Goal: Complete application form: Complete application form

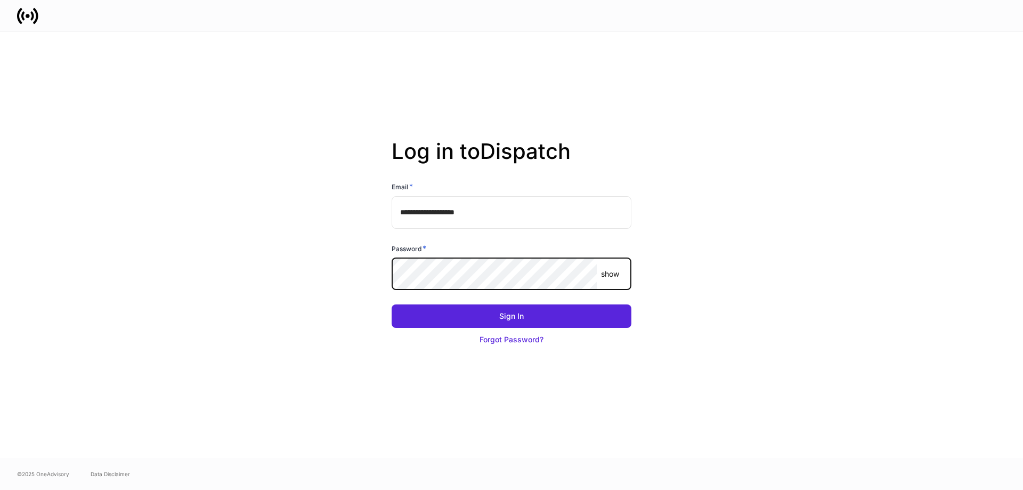
click at [392, 304] on button "Sign In" at bounding box center [512, 315] width 240 height 23
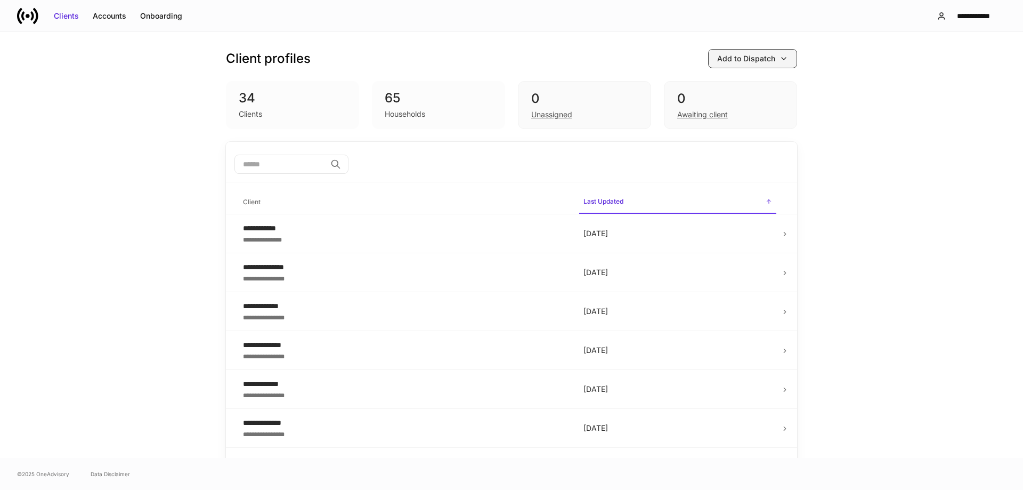
click at [744, 56] on div "Add to Dispatch" at bounding box center [746, 58] width 58 height 11
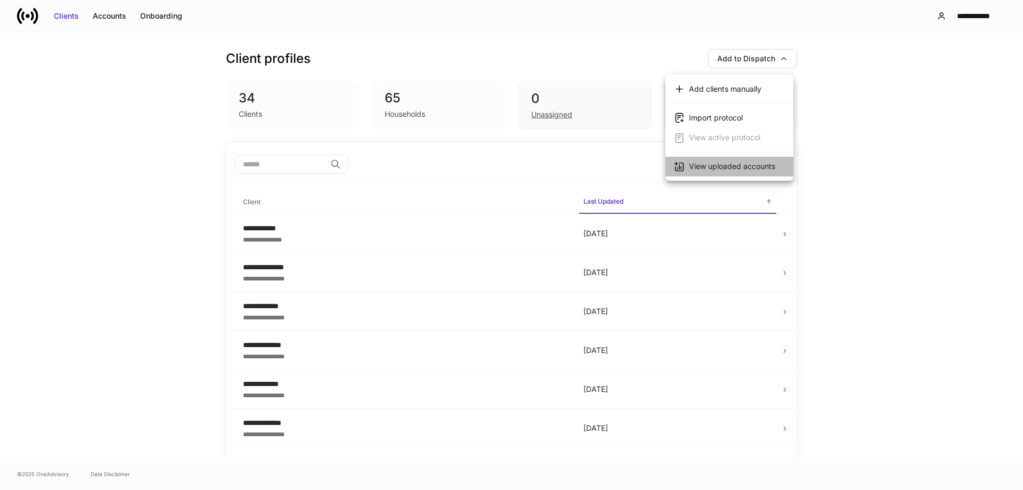
click at [748, 167] on div "View uploaded accounts" at bounding box center [732, 166] width 86 height 11
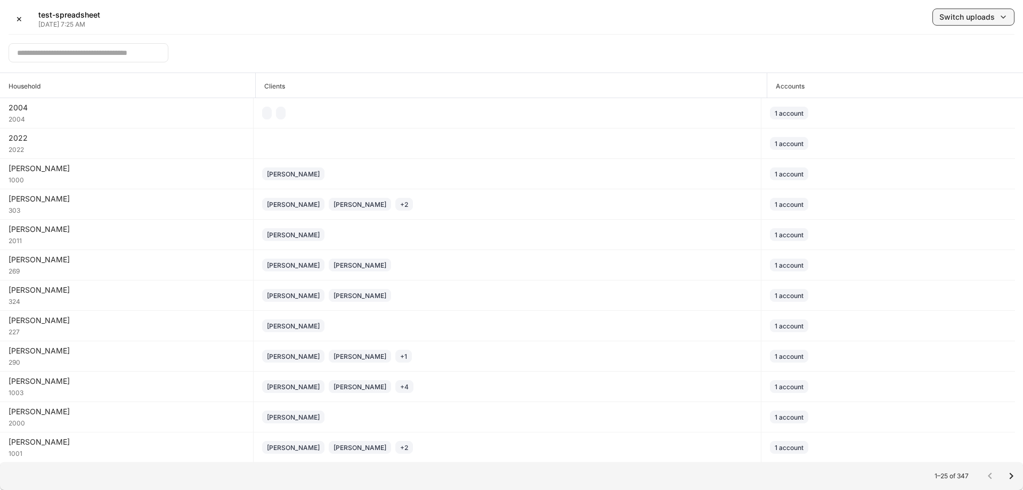
click at [950, 21] on div "Switch uploads" at bounding box center [966, 17] width 55 height 11
click at [764, 44] on div at bounding box center [511, 245] width 1023 height 490
click at [18, 22] on div "✕" at bounding box center [19, 19] width 6 height 11
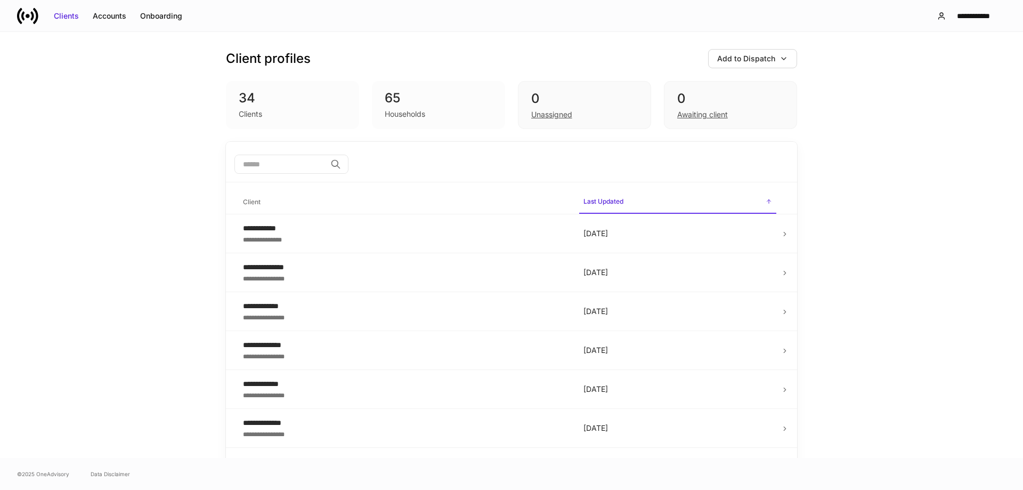
click at [401, 110] on div "Households" at bounding box center [405, 114] width 40 height 11
click at [282, 106] on div "34" at bounding box center [293, 98] width 108 height 17
click at [80, 15] on button "Clients" at bounding box center [66, 15] width 39 height 17
click at [102, 13] on div "Accounts" at bounding box center [110, 16] width 34 height 11
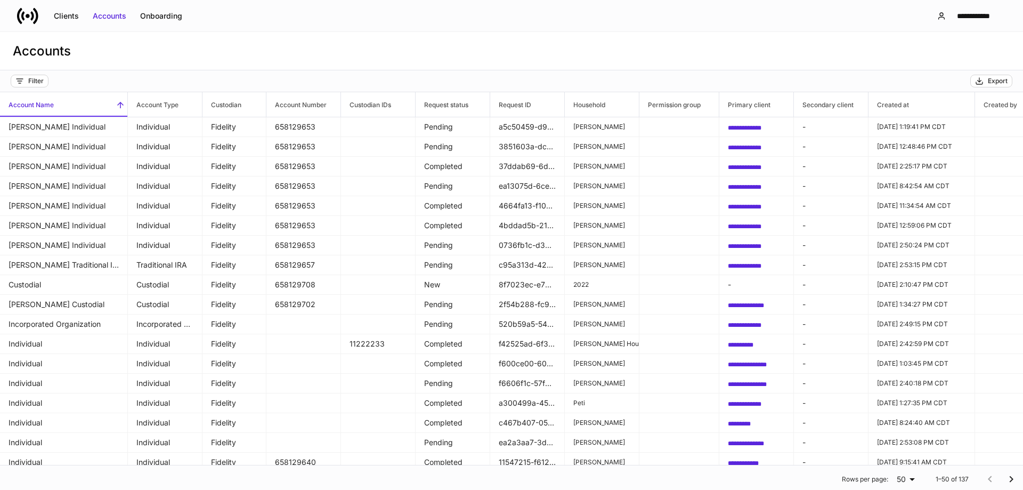
click at [196, 67] on div "Accounts" at bounding box center [511, 51] width 1023 height 38
click at [342, 77] on div "Filter" at bounding box center [486, 81] width 951 height 13
click at [36, 82] on div "Filter" at bounding box center [35, 81] width 15 height 9
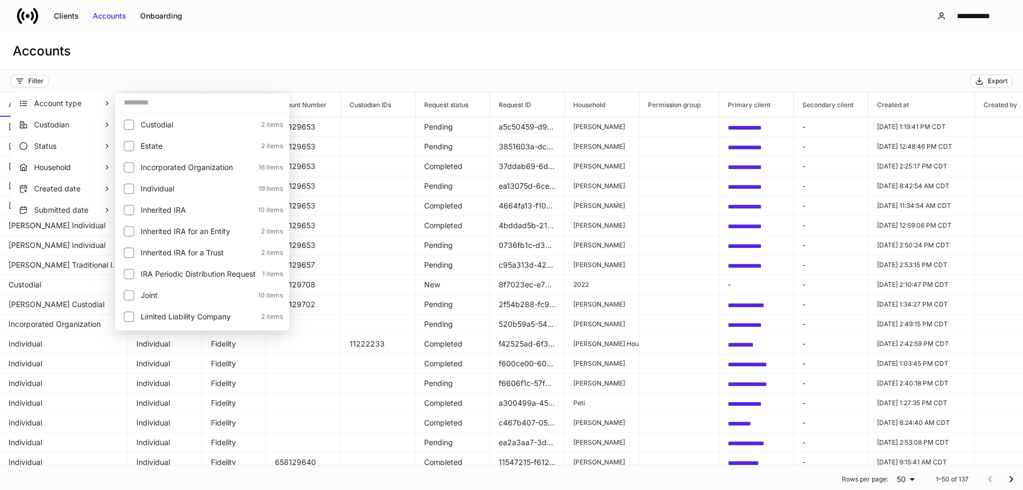
click at [398, 55] on div at bounding box center [511, 245] width 1023 height 490
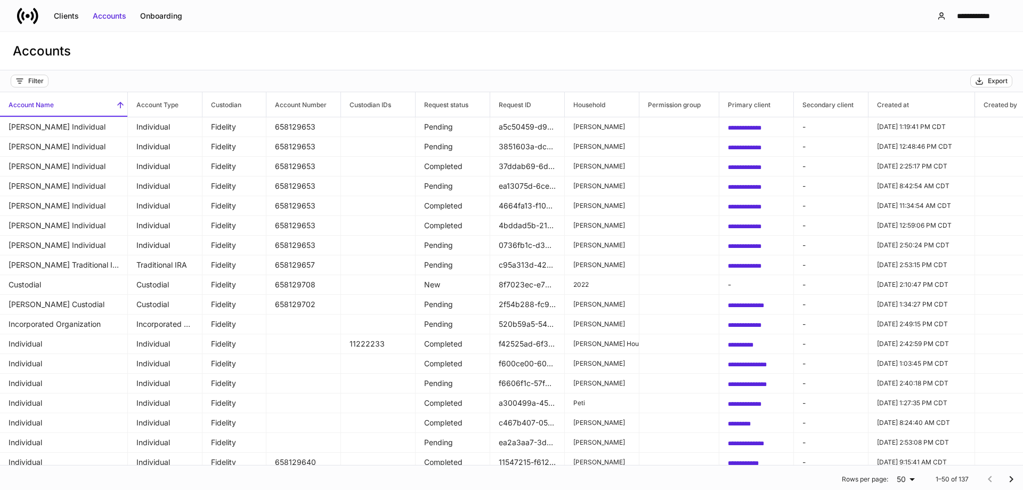
click at [709, 51] on div "Accounts" at bounding box center [511, 51] width 1023 height 38
click at [27, 86] on button "Filter" at bounding box center [30, 81] width 38 height 13
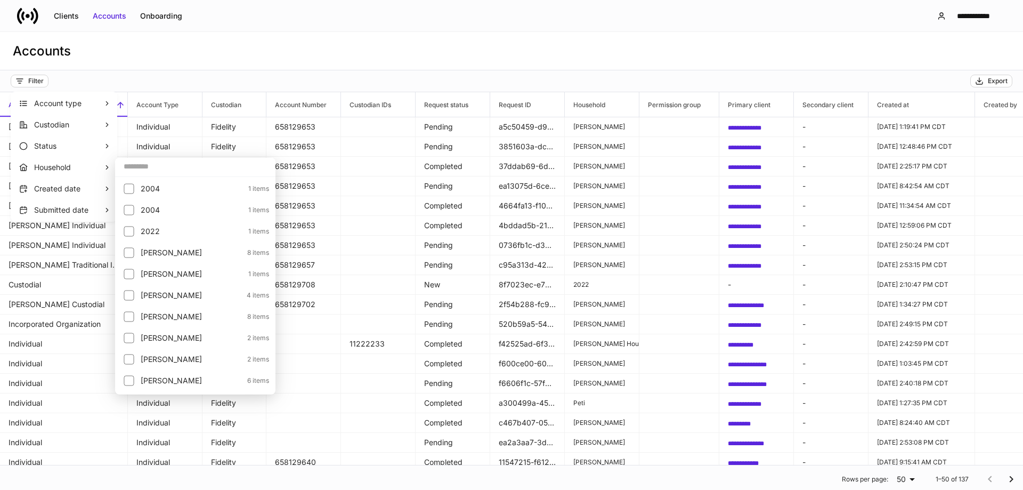
click at [155, 170] on input "text" at bounding box center [195, 166] width 160 height 19
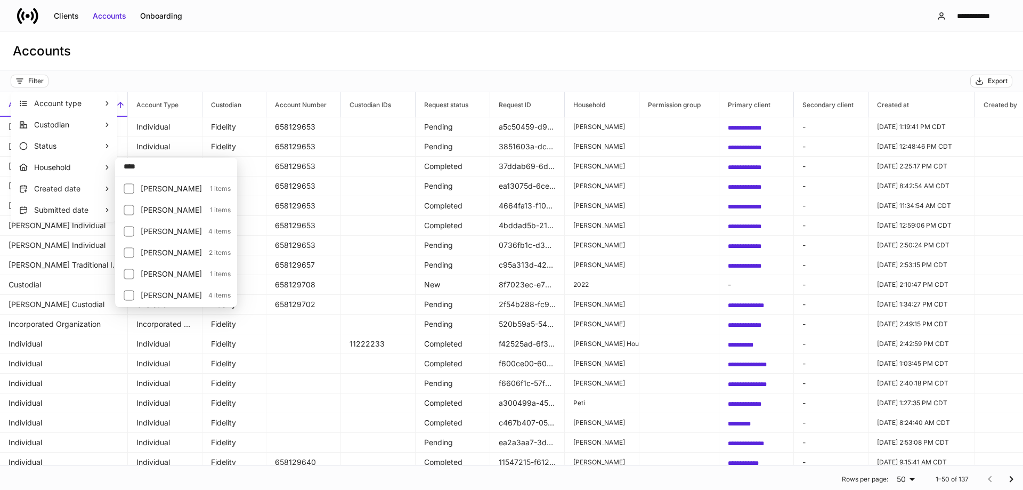
type input "*****"
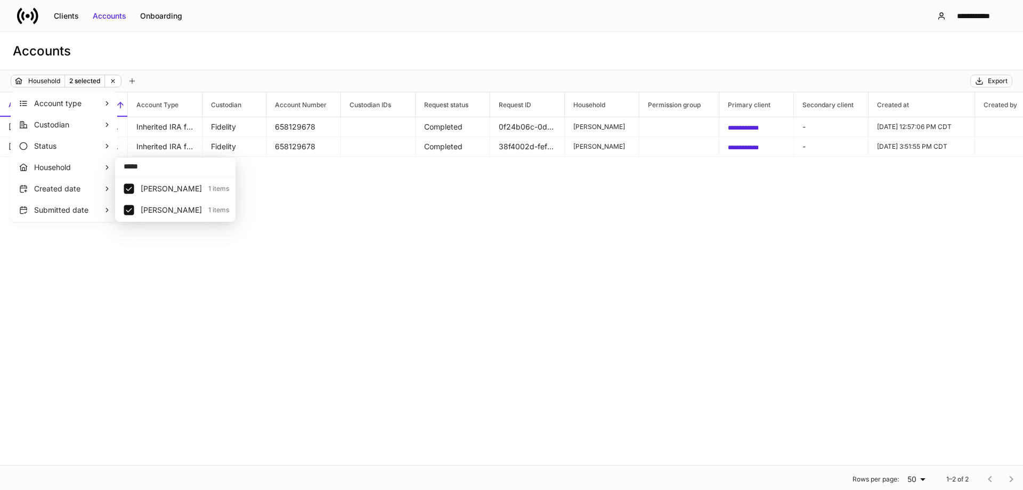
click at [420, 232] on div at bounding box center [511, 245] width 1023 height 490
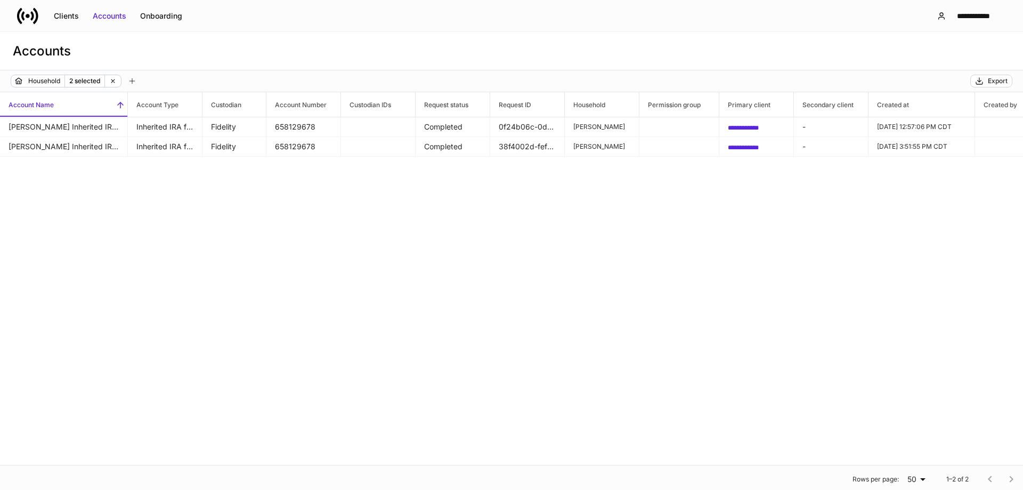
click at [471, 208] on div "**********" at bounding box center [511, 278] width 1023 height 372
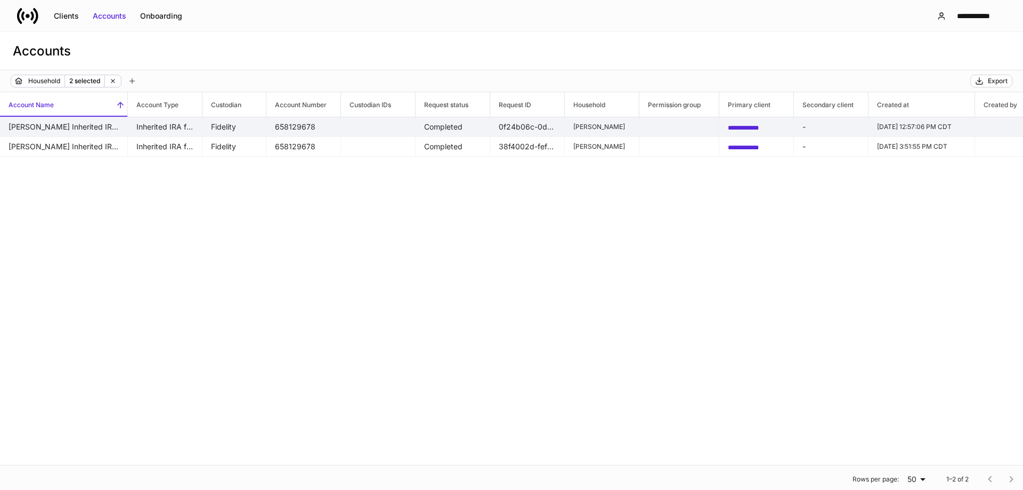
click at [126, 124] on td "[PERSON_NAME] Inherited IRA for a Trust" at bounding box center [64, 127] width 128 height 20
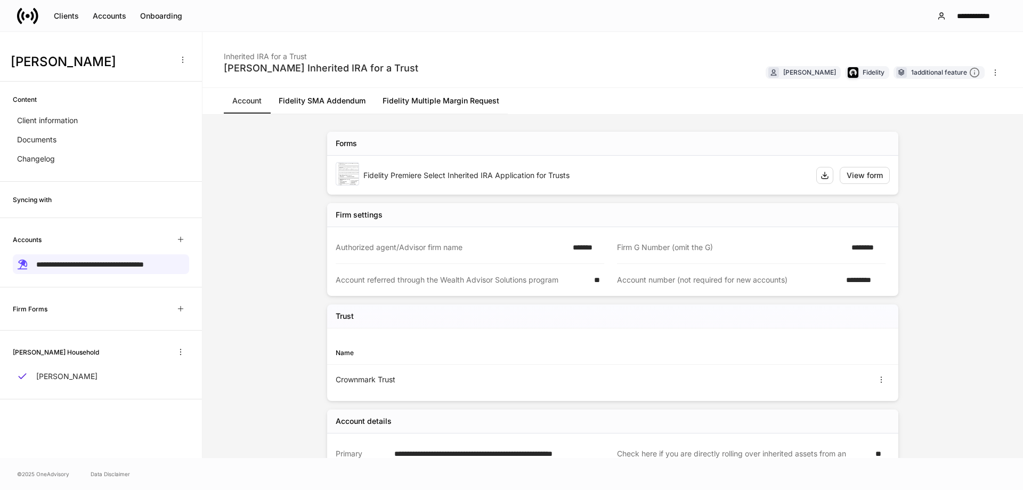
click at [342, 98] on link "Fidelity SMA Addendum" at bounding box center [322, 101] width 104 height 26
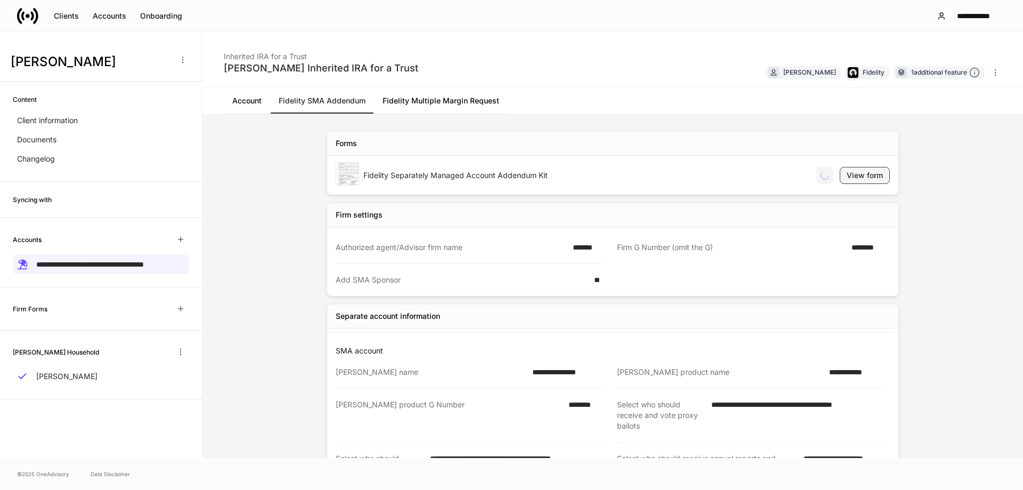
click at [864, 178] on div "View form" at bounding box center [865, 175] width 36 height 11
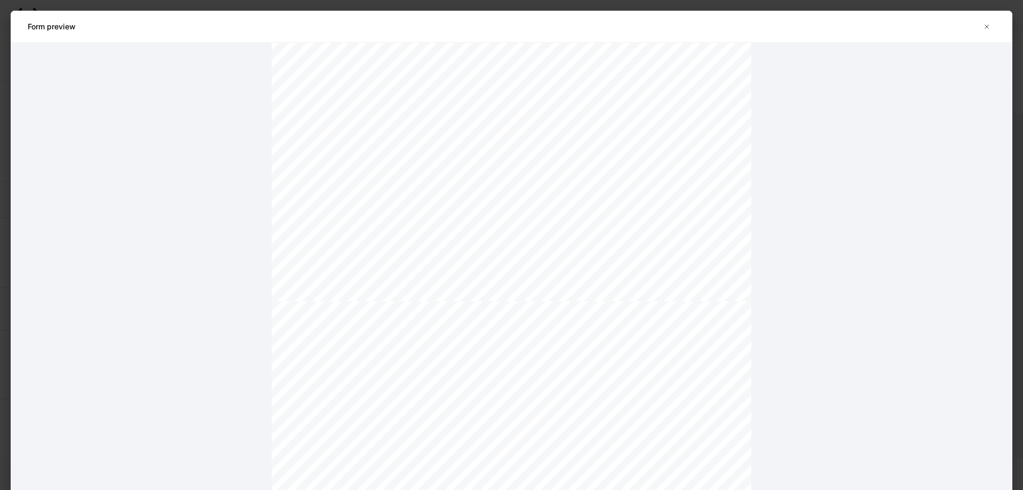
scroll to position [693, 0]
click at [912, 27] on div "Form preview" at bounding box center [503, 26] width 951 height 11
click at [987, 27] on icon "button" at bounding box center [987, 26] width 9 height 9
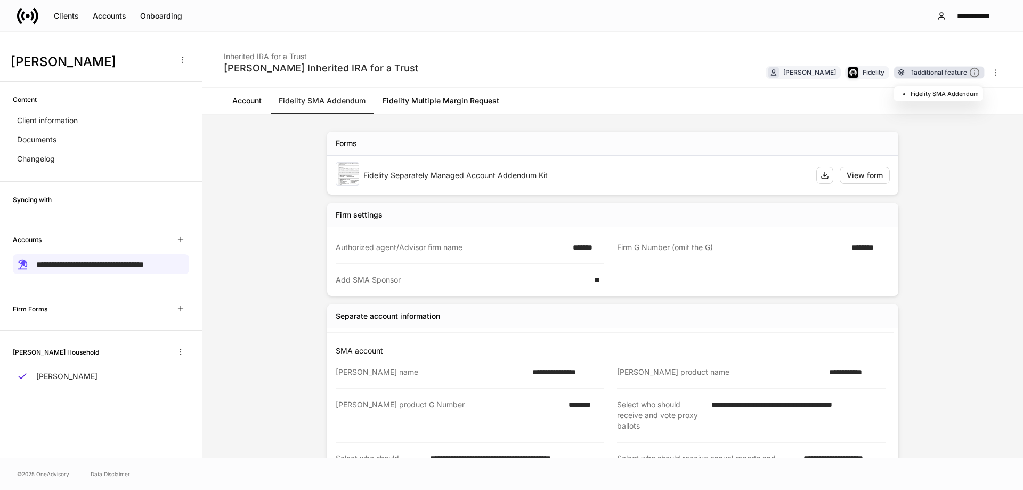
click at [950, 74] on div "1 additional feature" at bounding box center [945, 72] width 69 height 11
click at [996, 71] on icon "button" at bounding box center [995, 72] width 9 height 9
drag, startPoint x: 1015, startPoint y: 299, endPoint x: 1017, endPoint y: 320, distance: 20.4
click at [1017, 320] on div at bounding box center [511, 245] width 1023 height 490
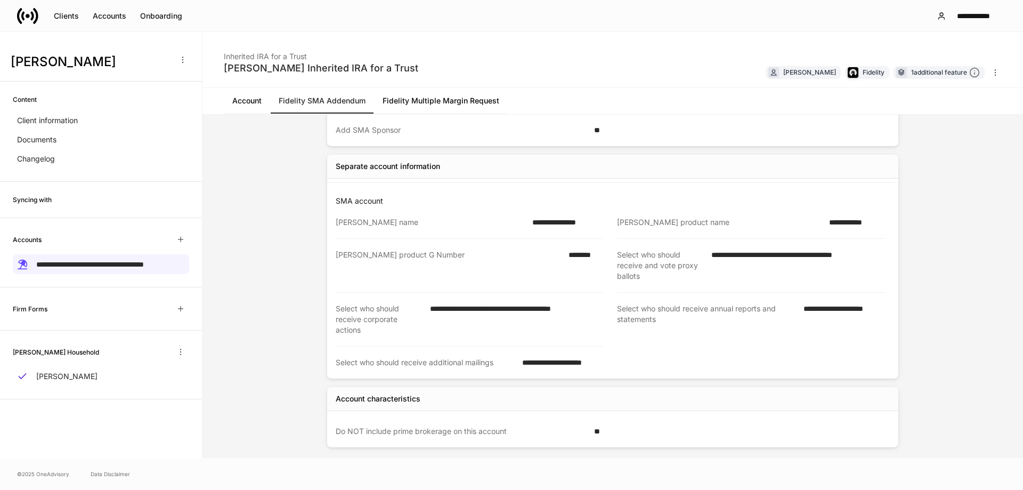
scroll to position [152, 0]
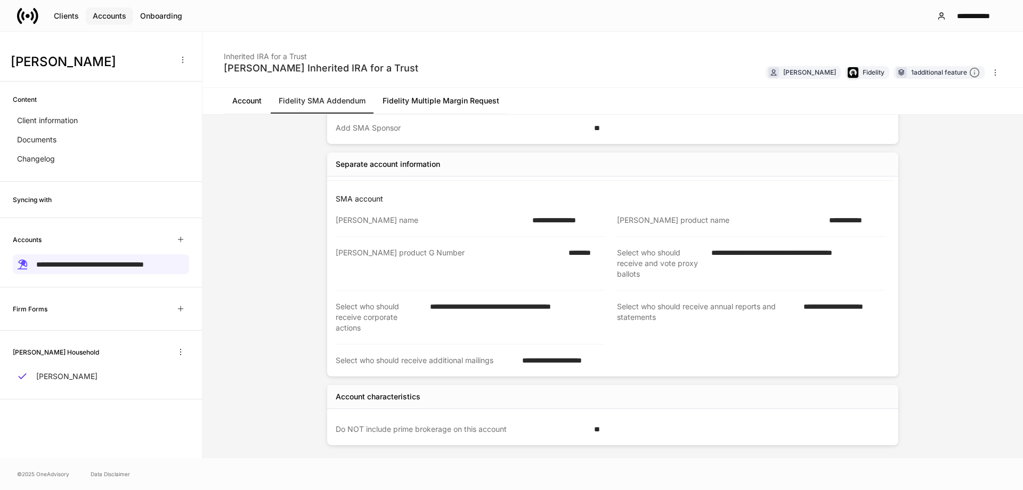
click at [99, 15] on div "Accounts" at bounding box center [110, 16] width 34 height 11
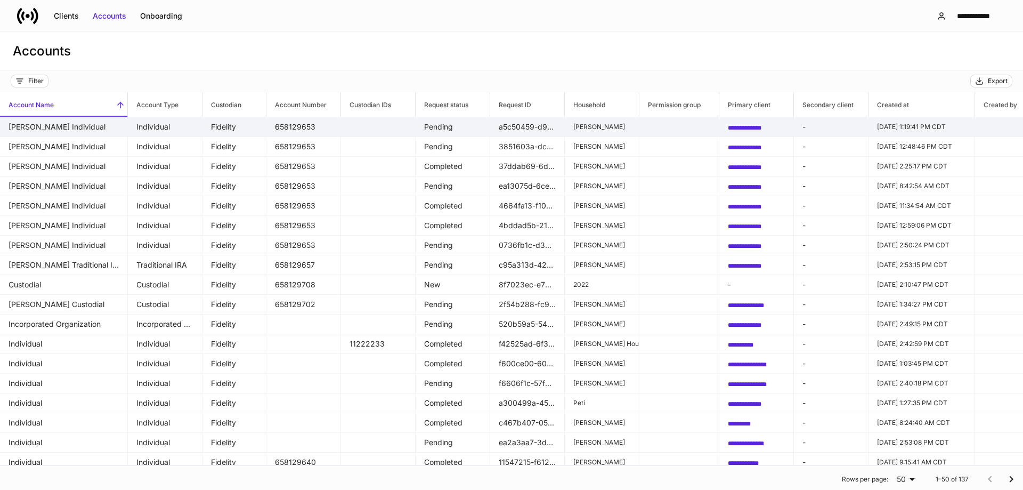
click at [115, 132] on td "[PERSON_NAME] Individual" at bounding box center [64, 127] width 128 height 20
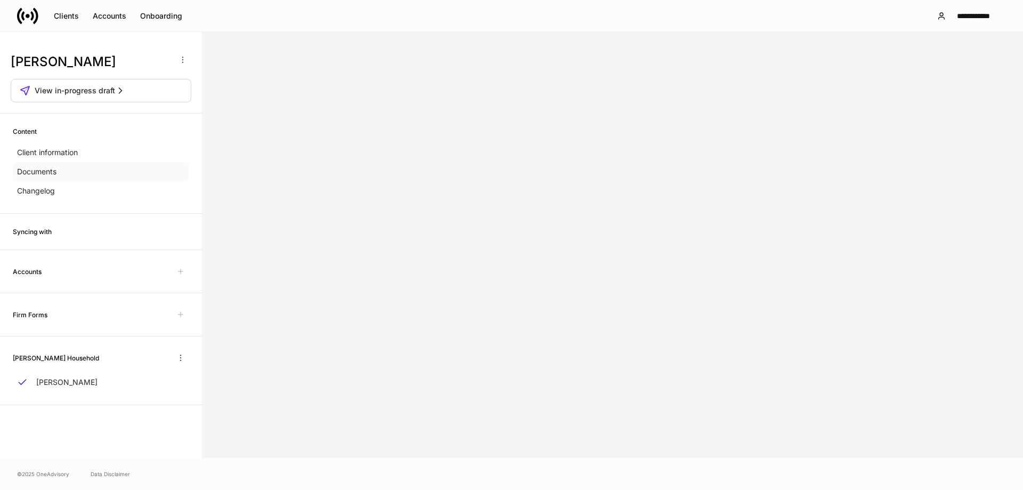
click at [69, 168] on div "Documents" at bounding box center [101, 171] width 176 height 19
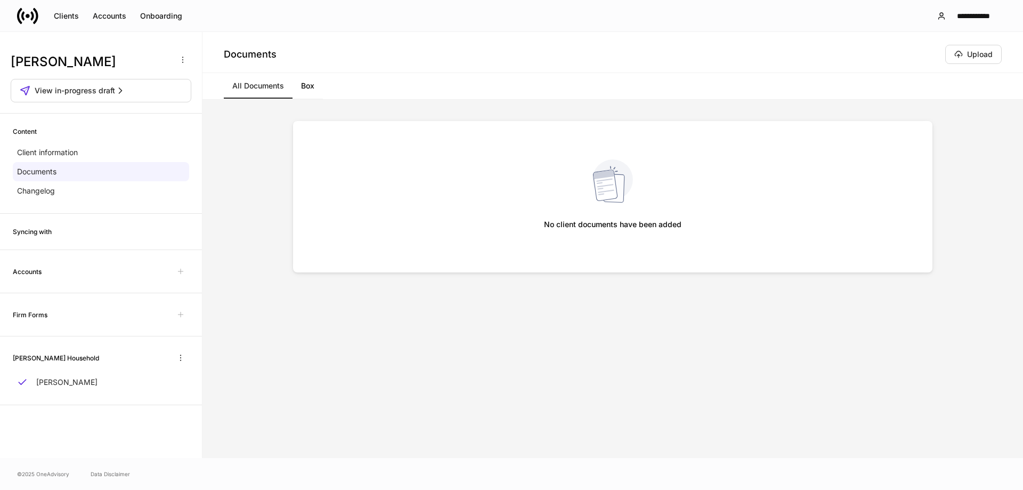
click at [53, 278] on div "Accounts" at bounding box center [101, 271] width 176 height 17
click at [40, 269] on h6 "Accounts" at bounding box center [27, 271] width 29 height 10
click at [62, 135] on div "Content" at bounding box center [101, 131] width 176 height 10
click at [95, 89] on span "View in-progress draft" at bounding box center [75, 90] width 80 height 11
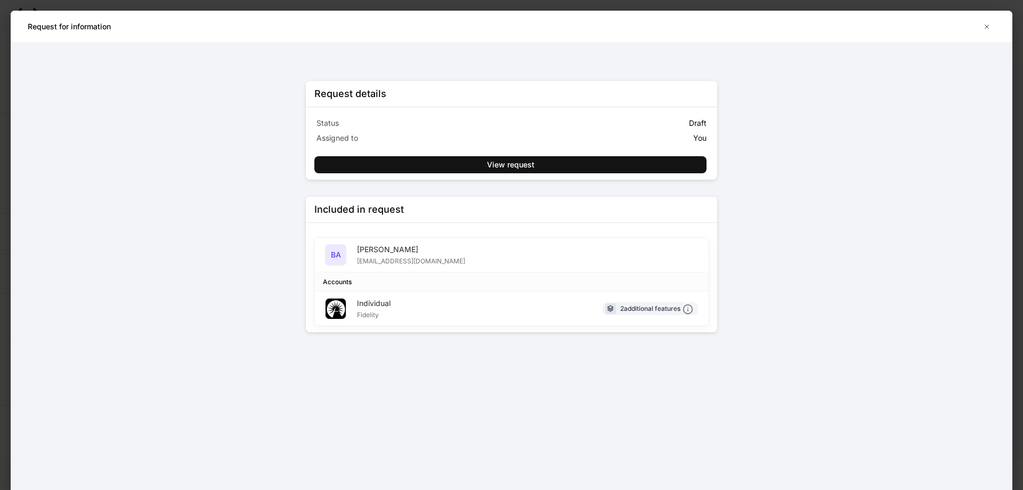
click at [545, 248] on div "BA [PERSON_NAME] [EMAIL_ADDRESS][DOMAIN_NAME]" at bounding box center [511, 255] width 394 height 35
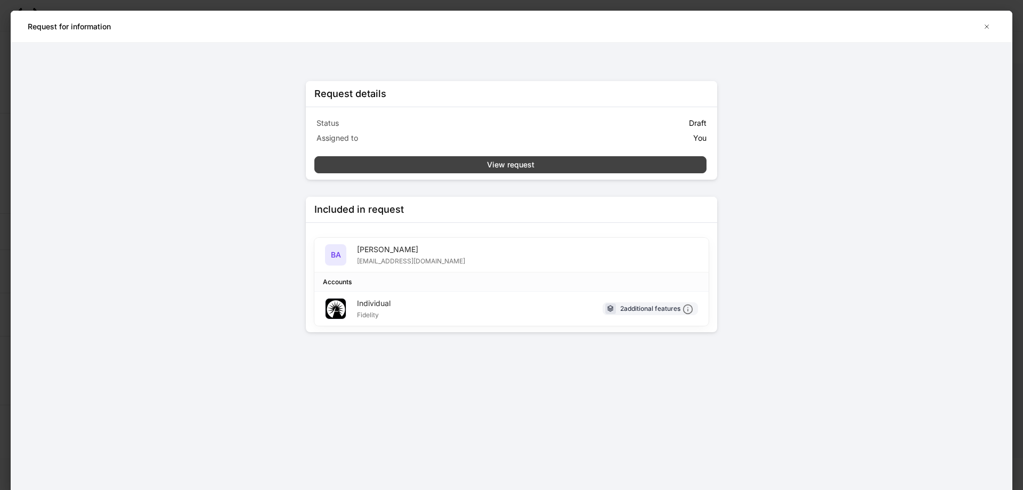
click at [538, 163] on button "View request" at bounding box center [510, 164] width 392 height 17
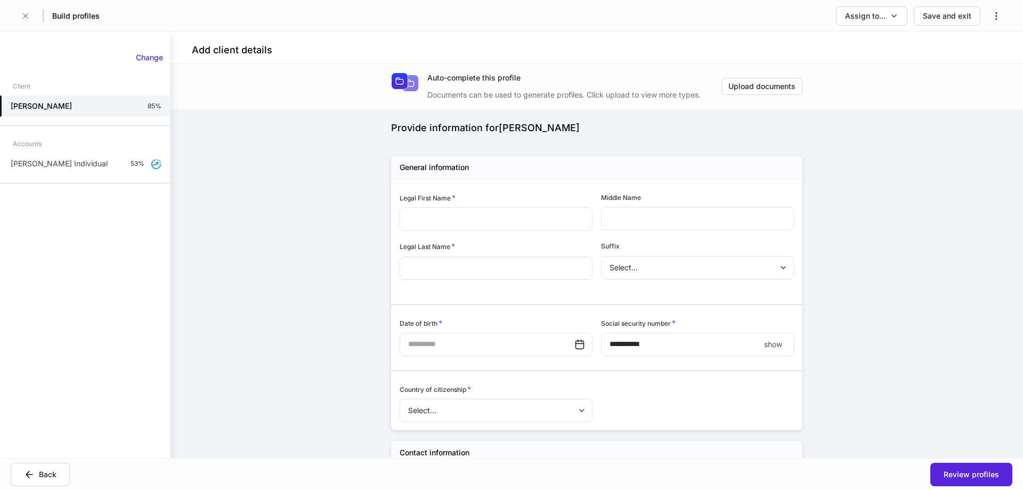
type input "*****"
type input "*"
type input "*******"
type input "*"
type input "**********"
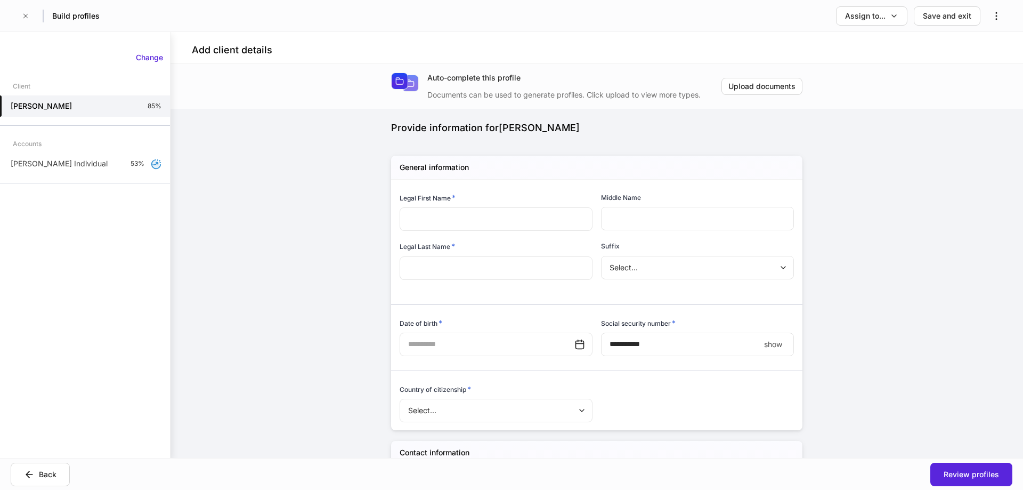
type input "**********"
type input "*********"
type input "**"
type input "*****"
type input "*"
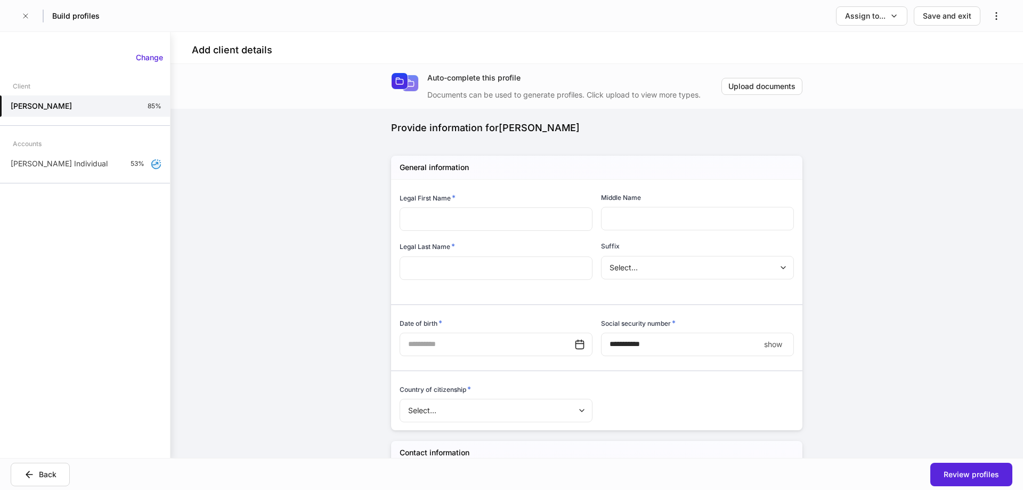
type input "**********"
click at [951, 23] on button "Save and exit" at bounding box center [947, 15] width 67 height 19
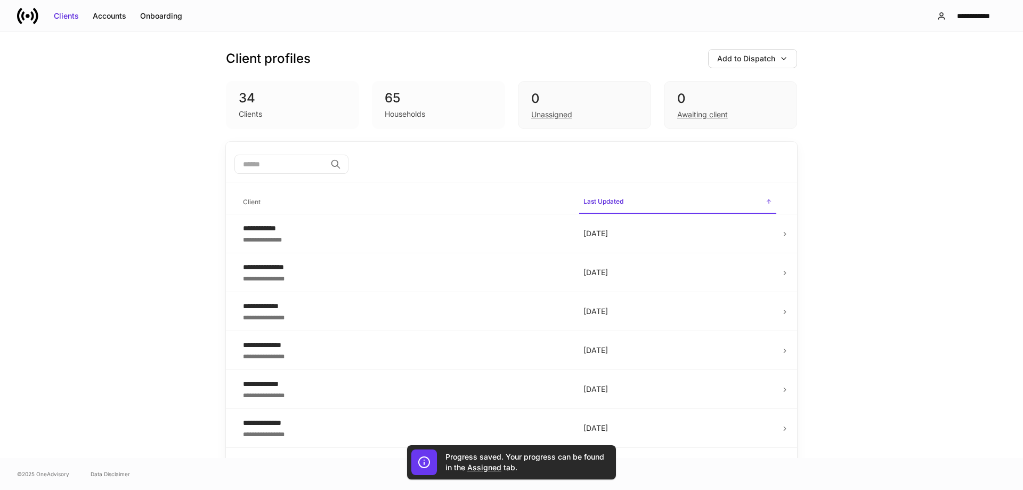
click at [327, 108] on div "Clients" at bounding box center [293, 113] width 108 height 13
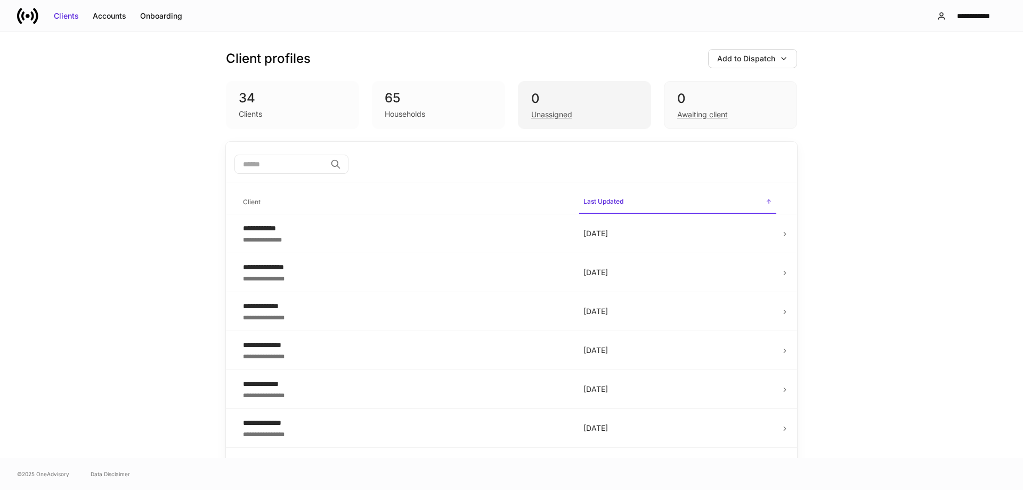
click at [567, 115] on div "Unassigned" at bounding box center [551, 114] width 41 height 11
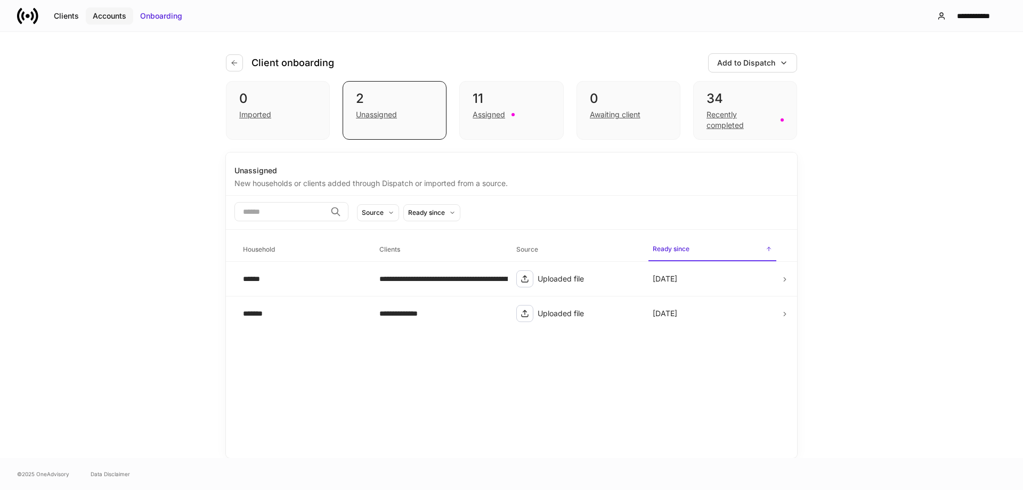
click at [120, 17] on div "Accounts" at bounding box center [110, 16] width 34 height 11
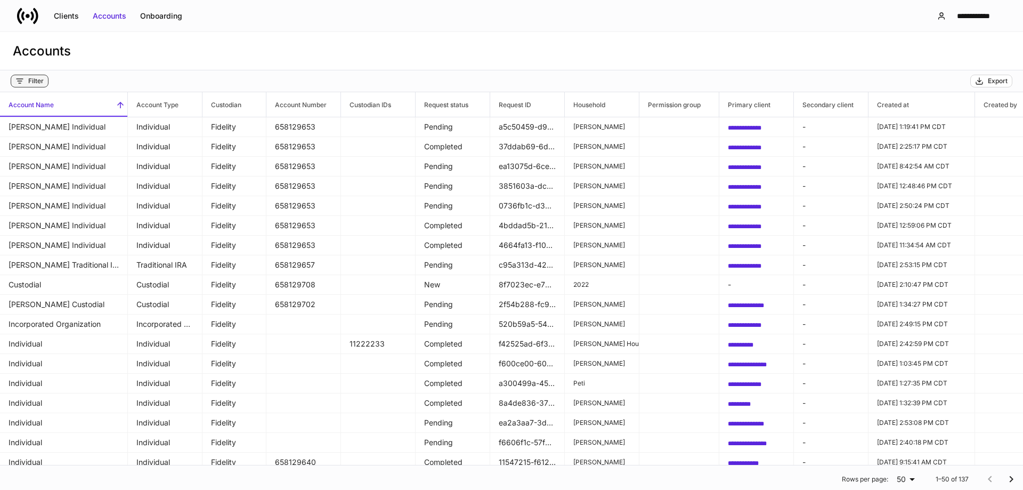
click at [38, 83] on div "Filter" at bounding box center [35, 81] width 15 height 9
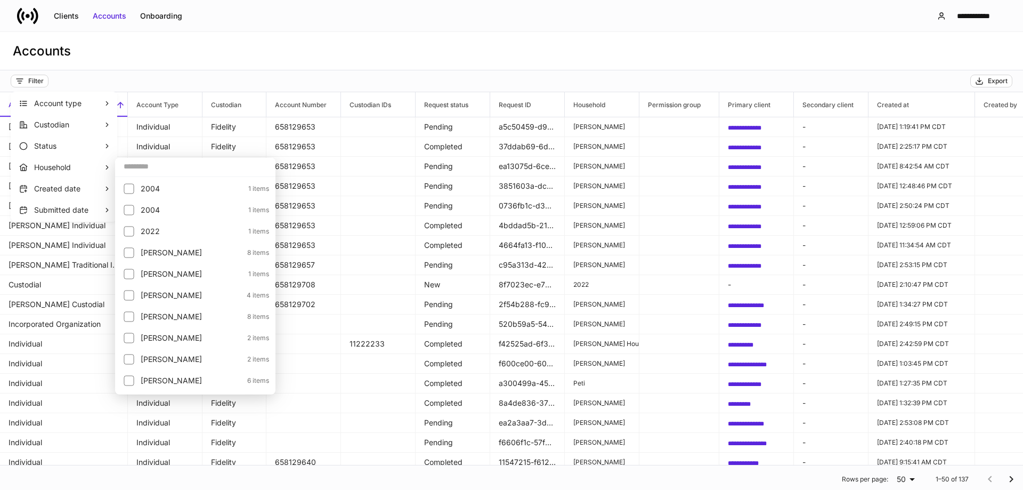
click at [171, 163] on input "text" at bounding box center [195, 166] width 160 height 19
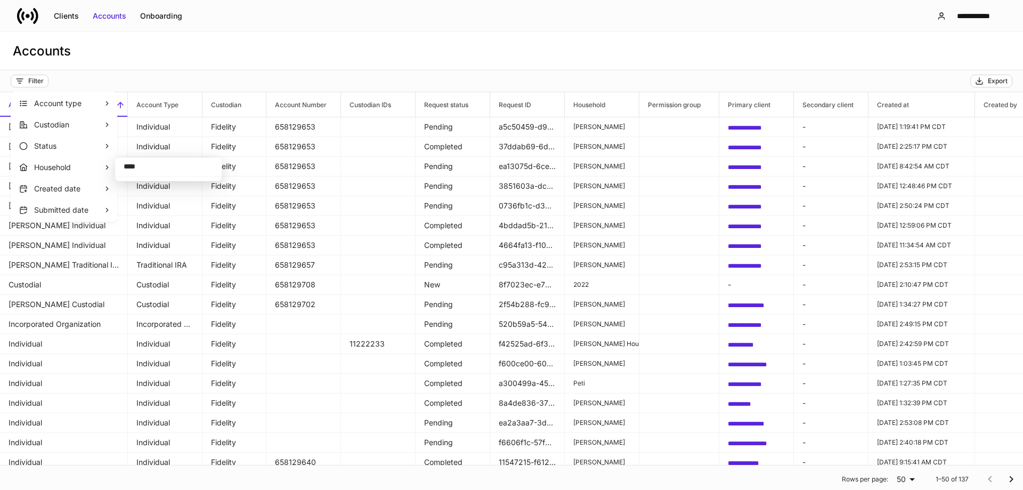
type input "****"
drag, startPoint x: 193, startPoint y: 58, endPoint x: 208, endPoint y: 54, distance: 15.4
click at [193, 58] on div at bounding box center [511, 245] width 1023 height 490
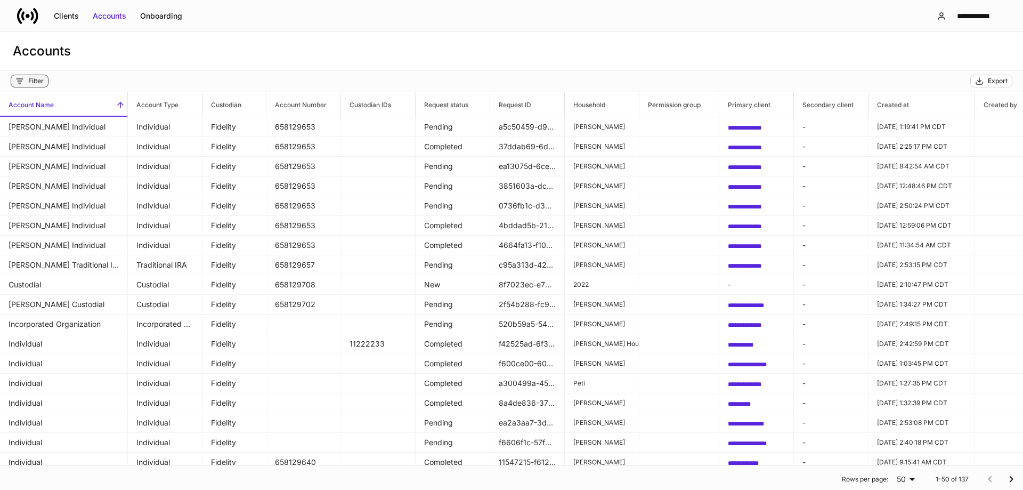
click at [34, 79] on div "Filter" at bounding box center [35, 81] width 15 height 9
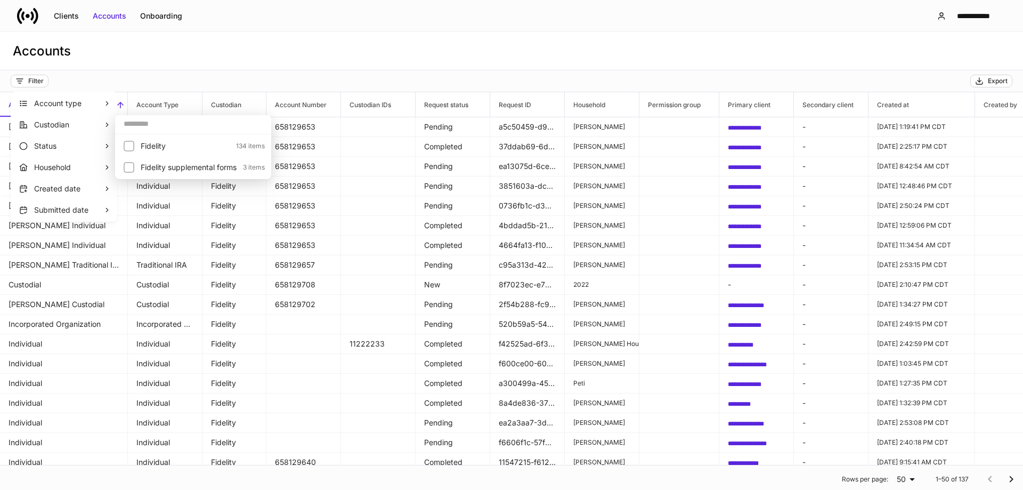
click at [149, 68] on div at bounding box center [511, 245] width 1023 height 490
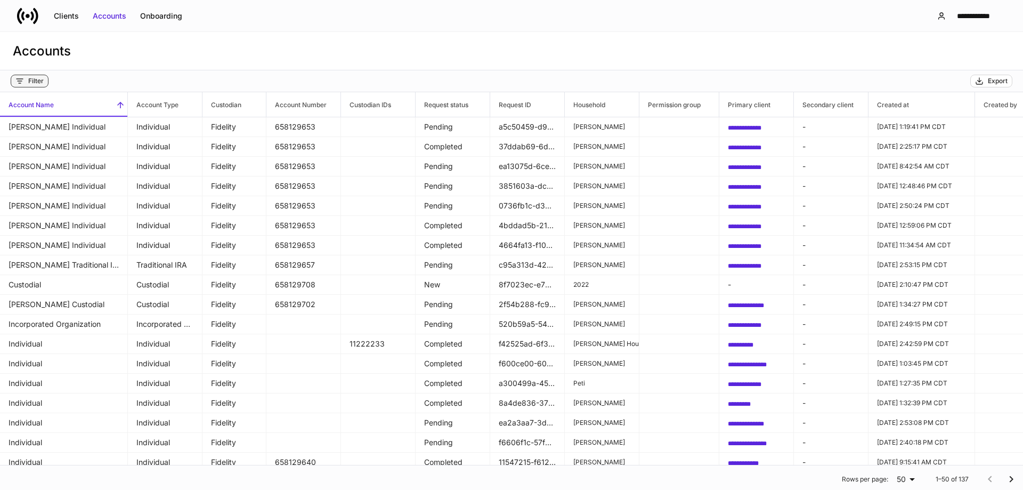
click at [38, 81] on div "Filter" at bounding box center [35, 81] width 15 height 9
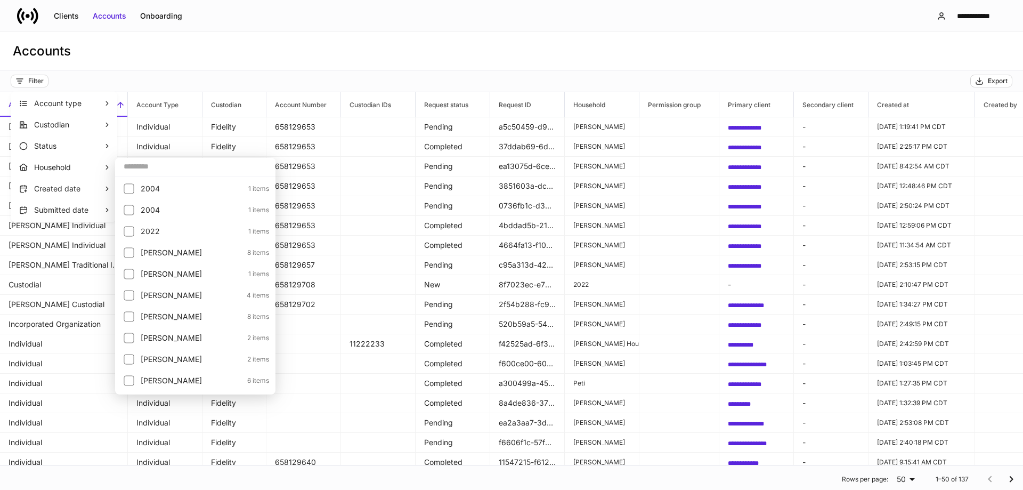
click at [142, 166] on input "text" at bounding box center [195, 166] width 160 height 19
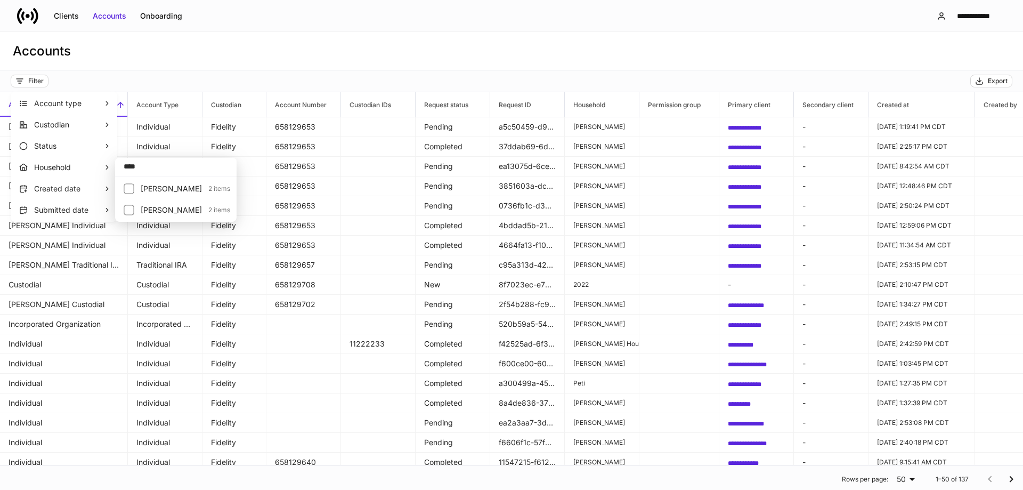
type input "****"
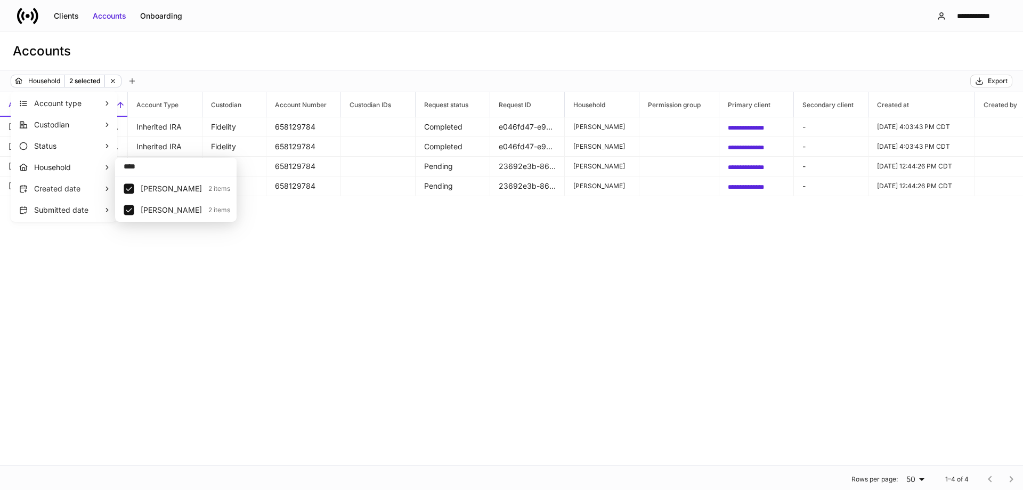
click at [445, 240] on div at bounding box center [511, 245] width 1023 height 490
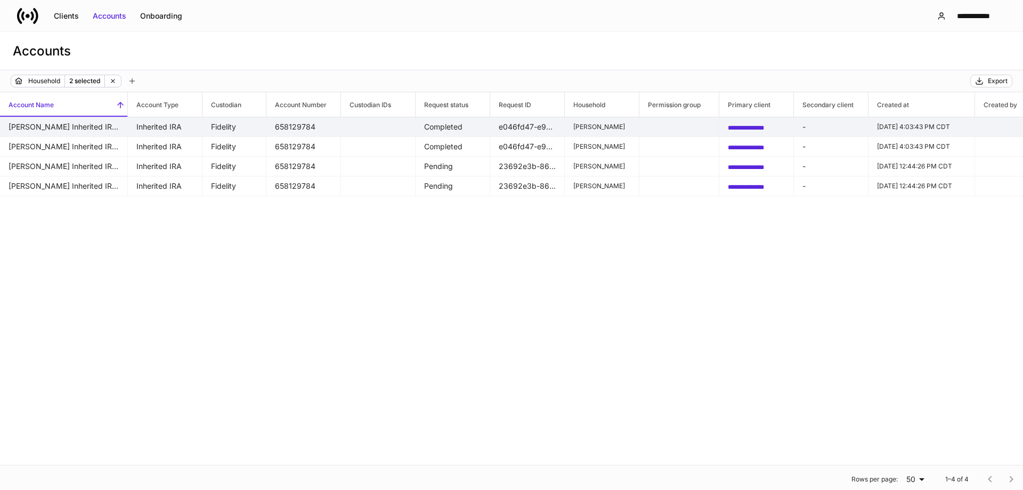
click at [107, 127] on td "[PERSON_NAME] Inherited IRA for Individuals" at bounding box center [64, 127] width 128 height 20
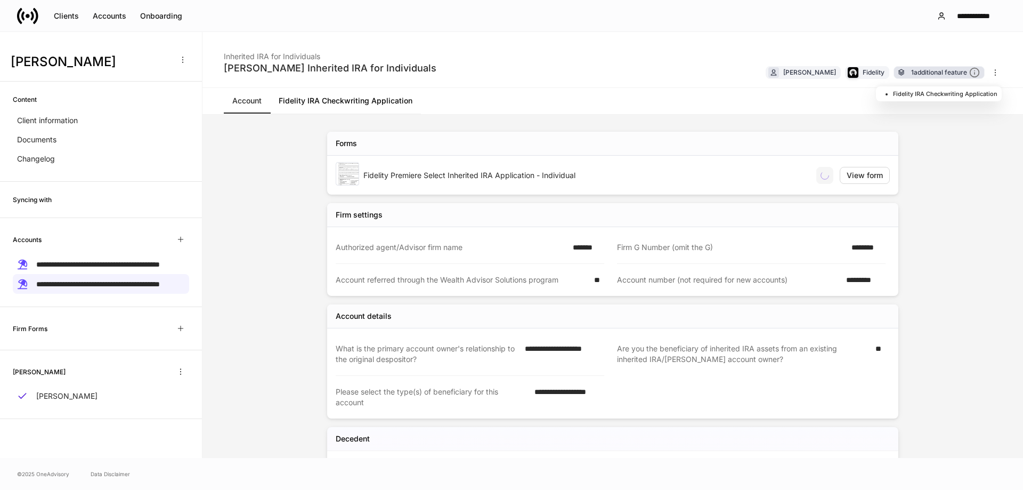
click at [911, 72] on div "1 additional feature" at bounding box center [945, 72] width 69 height 11
click at [75, 17] on div "Clients" at bounding box center [66, 16] width 25 height 11
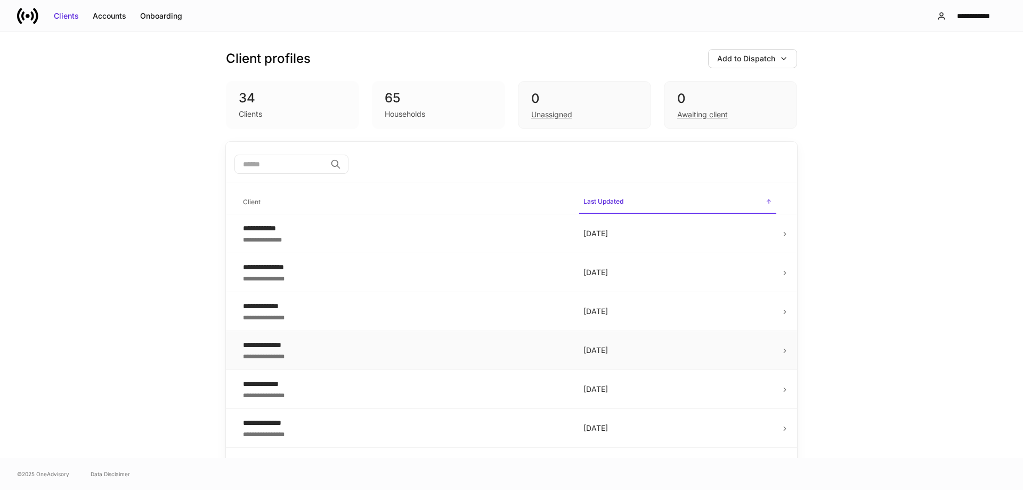
click at [437, 350] on div "**********" at bounding box center [404, 355] width 323 height 11
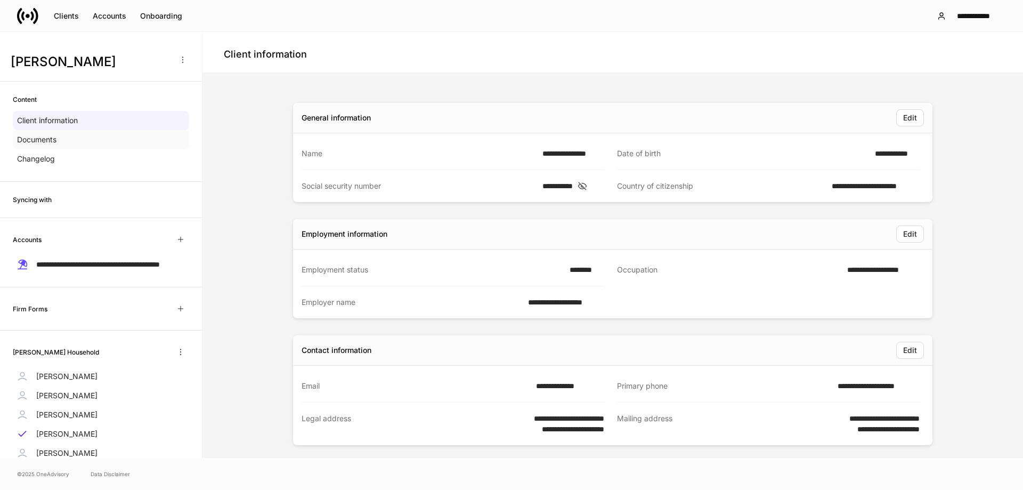
click at [105, 148] on div "Documents" at bounding box center [101, 139] width 176 height 19
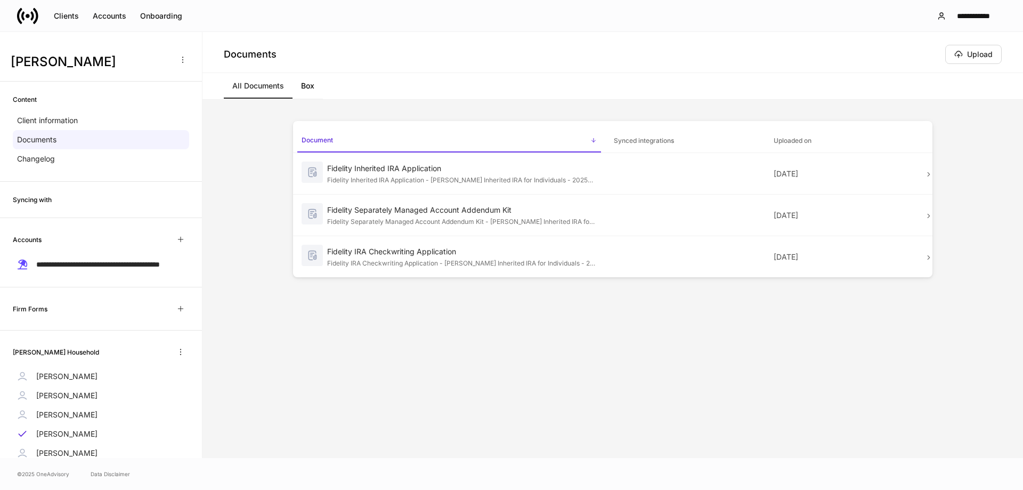
scroll to position [64, 0]
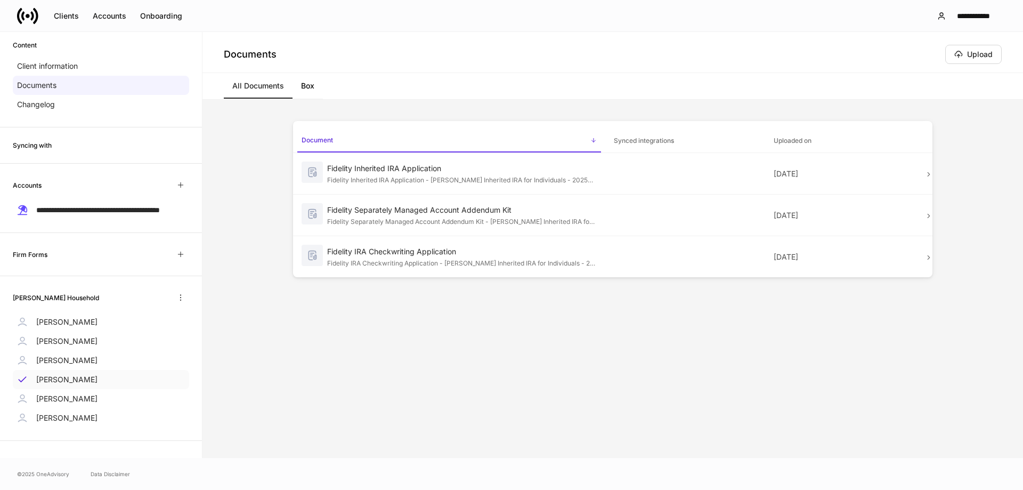
click at [94, 384] on div "[PERSON_NAME]" at bounding box center [101, 379] width 176 height 19
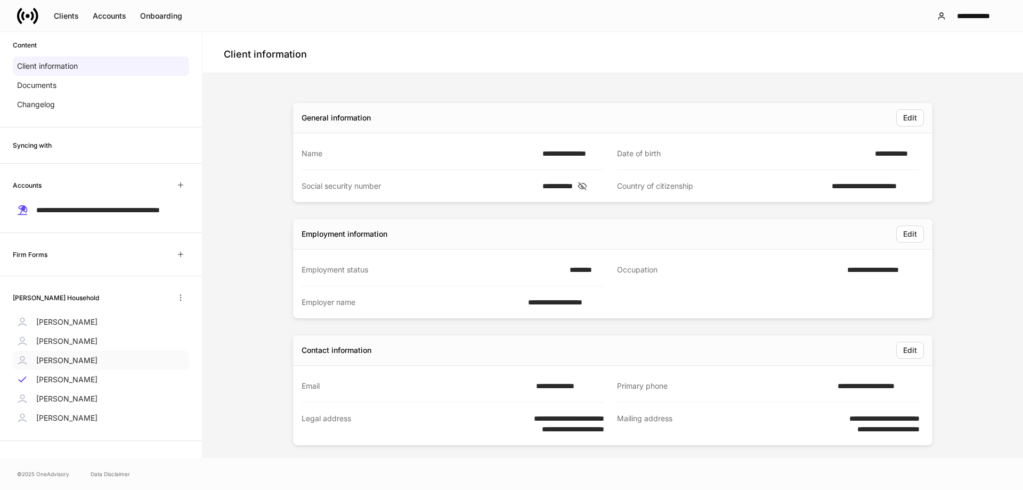
click at [85, 358] on p "[PERSON_NAME]" at bounding box center [66, 360] width 61 height 11
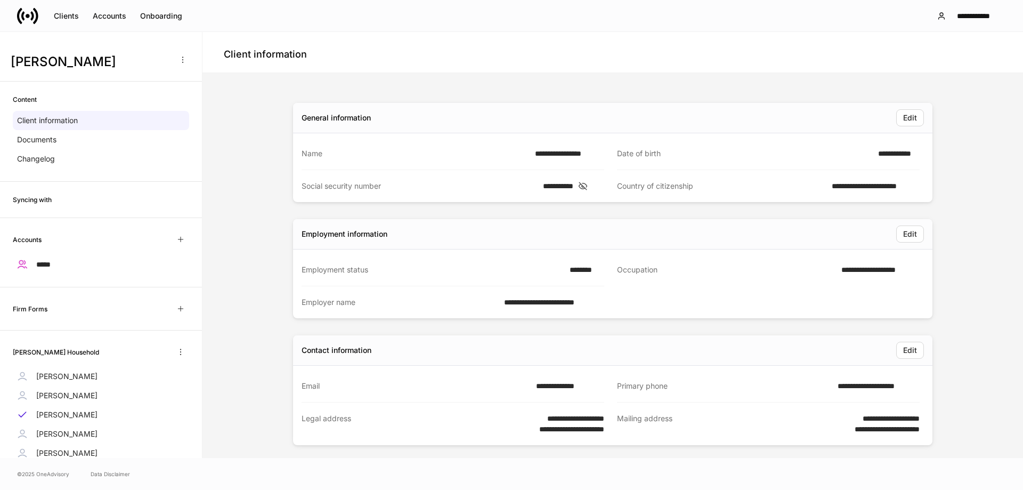
click at [46, 20] on link at bounding box center [32, 15] width 30 height 21
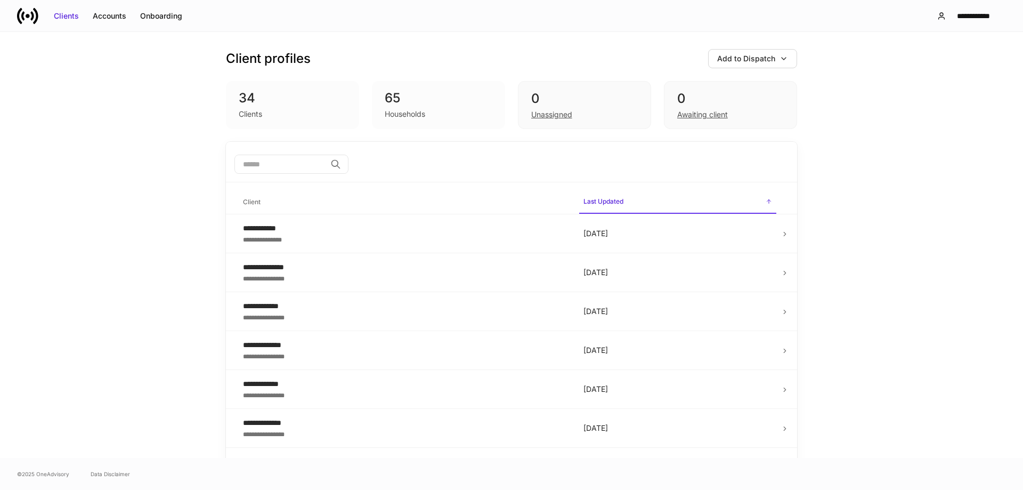
click at [307, 163] on input "search" at bounding box center [280, 164] width 92 height 19
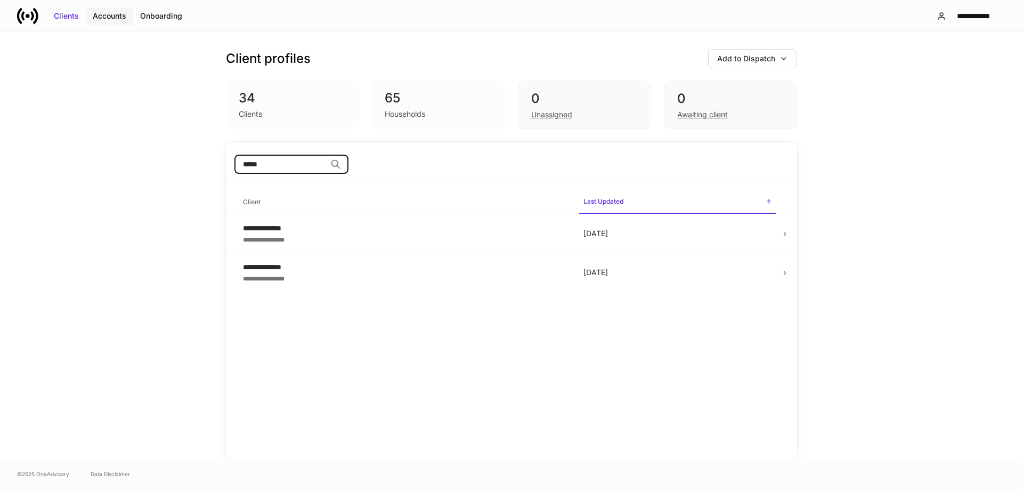
type input "*****"
click at [106, 18] on div "Accounts" at bounding box center [110, 16] width 34 height 11
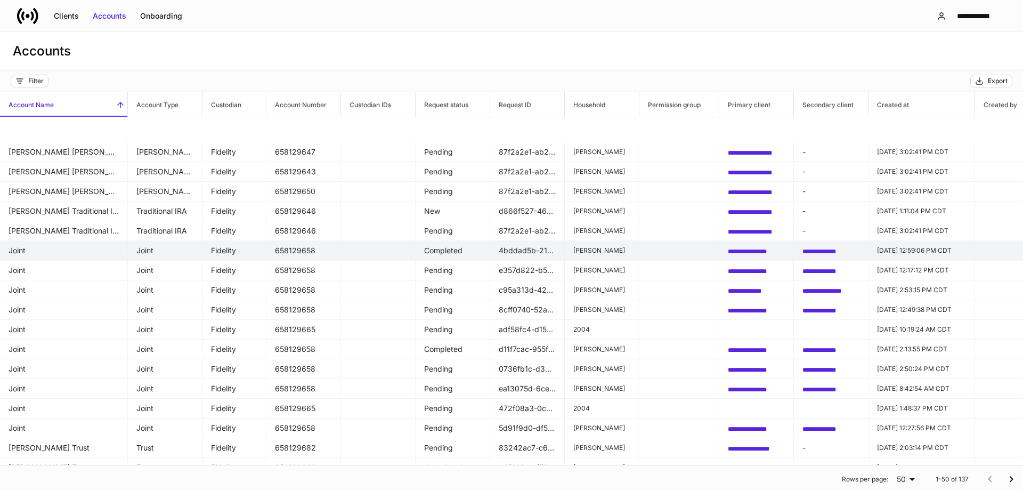
scroll to position [646, 0]
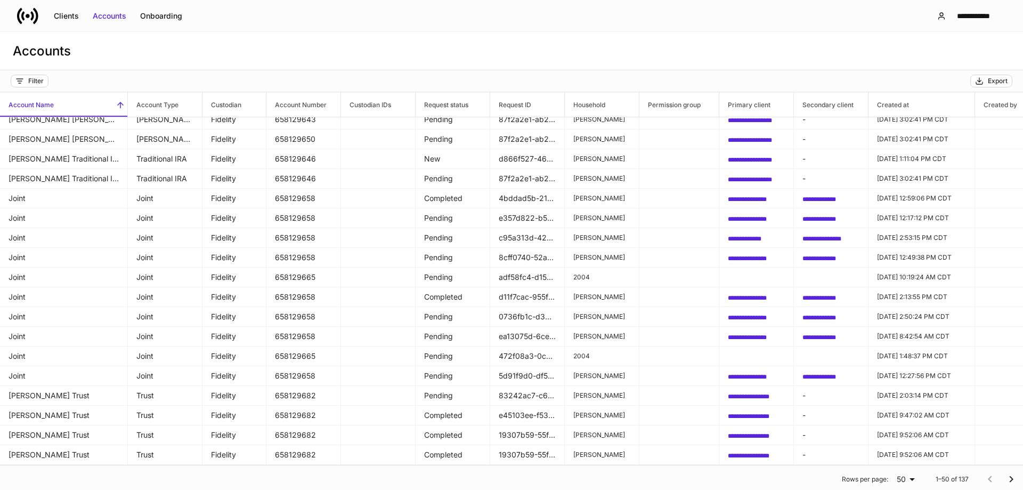
click at [1005, 479] on icon "Go to next page" at bounding box center [1011, 479] width 13 height 13
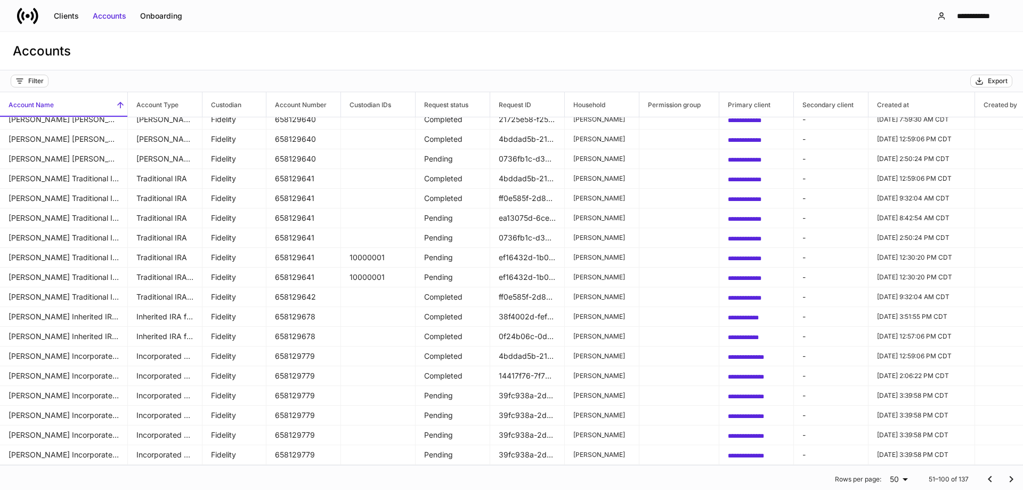
drag, startPoint x: 1004, startPoint y: 480, endPoint x: 1003, endPoint y: 471, distance: 9.2
click at [1005, 480] on icon "Go to next page" at bounding box center [1011, 479] width 13 height 13
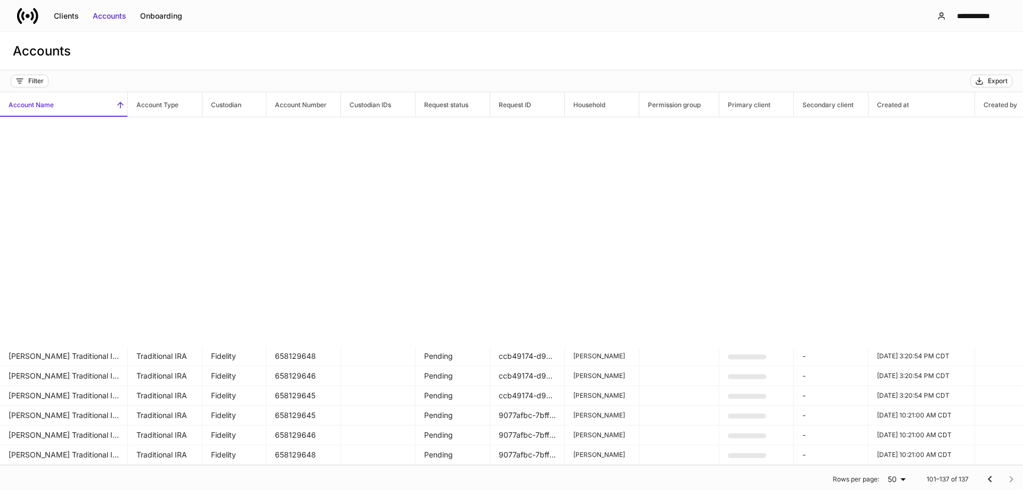
scroll to position [390, 0]
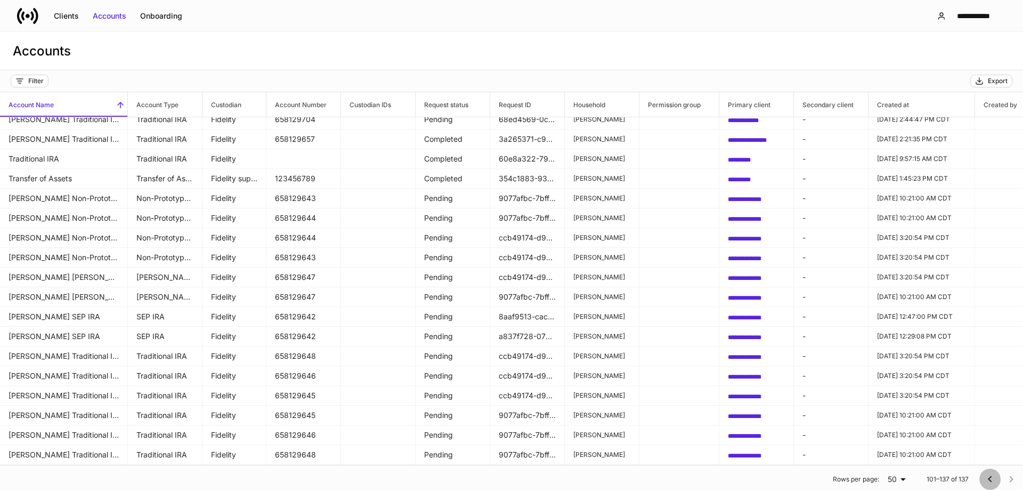
click at [984, 481] on icon "Go to previous page" at bounding box center [990, 479] width 13 height 13
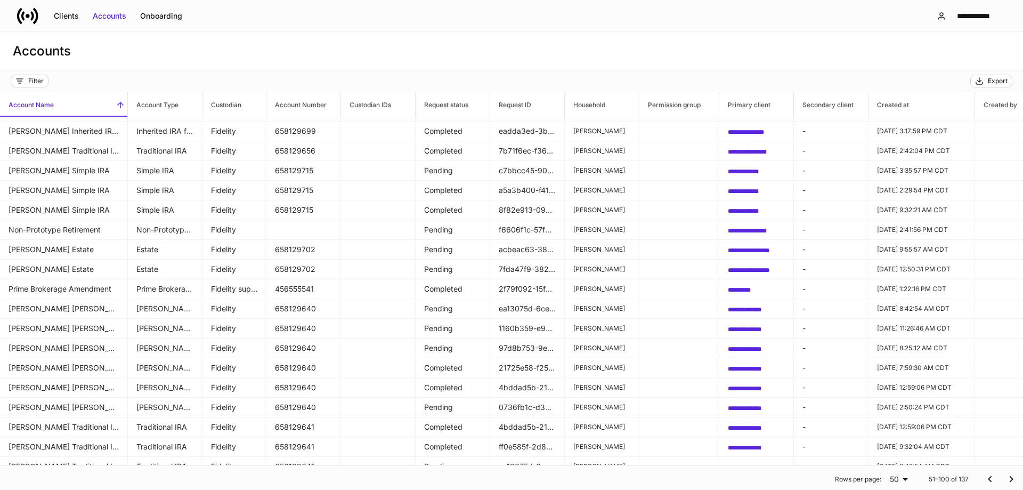
click at [749, 44] on div "Accounts" at bounding box center [511, 51] width 1023 height 38
click at [37, 84] on div "Filter" at bounding box center [35, 81] width 15 height 9
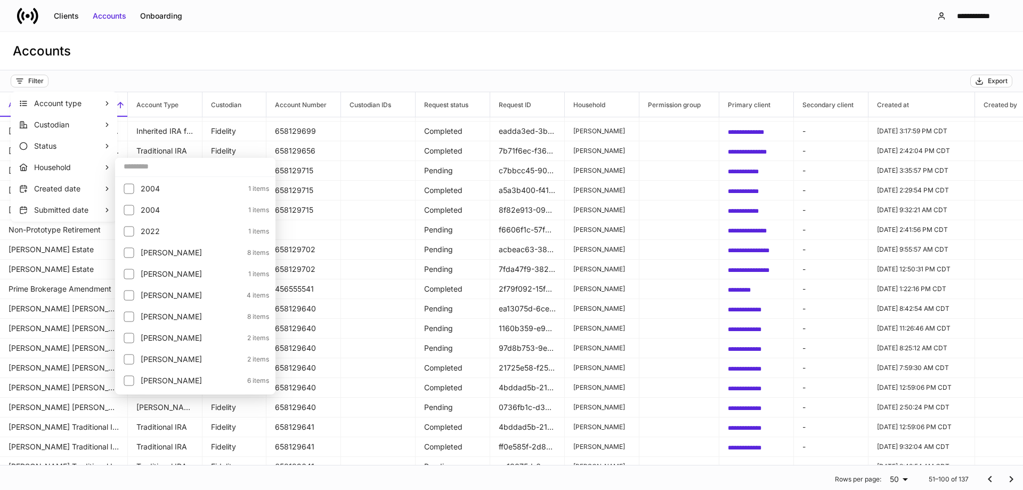
click at [134, 170] on input "text" at bounding box center [195, 166] width 160 height 19
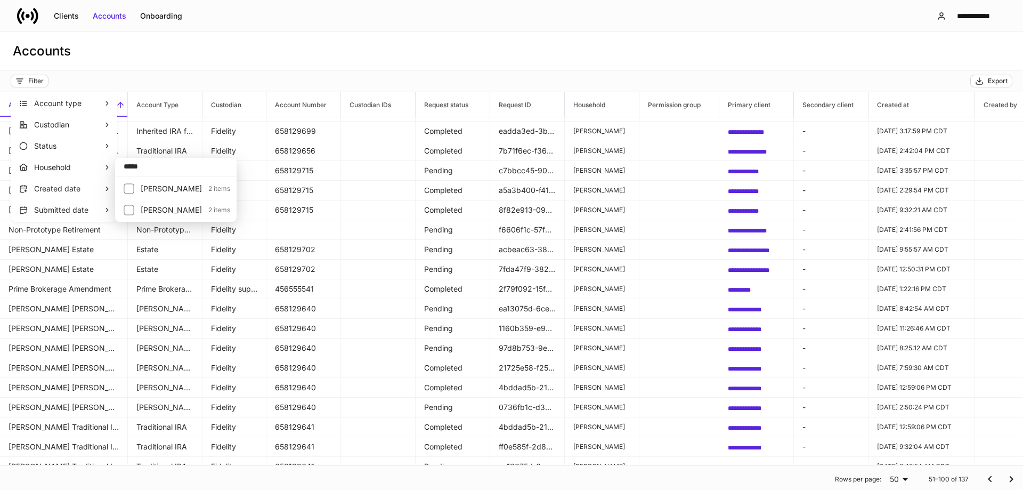
type input "*****"
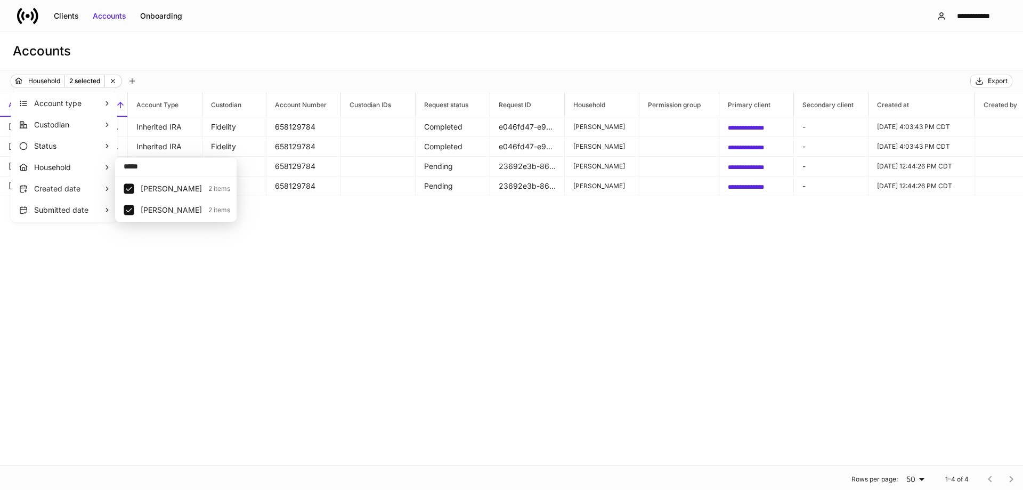
drag, startPoint x: 522, startPoint y: 228, endPoint x: 528, endPoint y: 231, distance: 6.4
click at [523, 228] on div at bounding box center [511, 245] width 1023 height 490
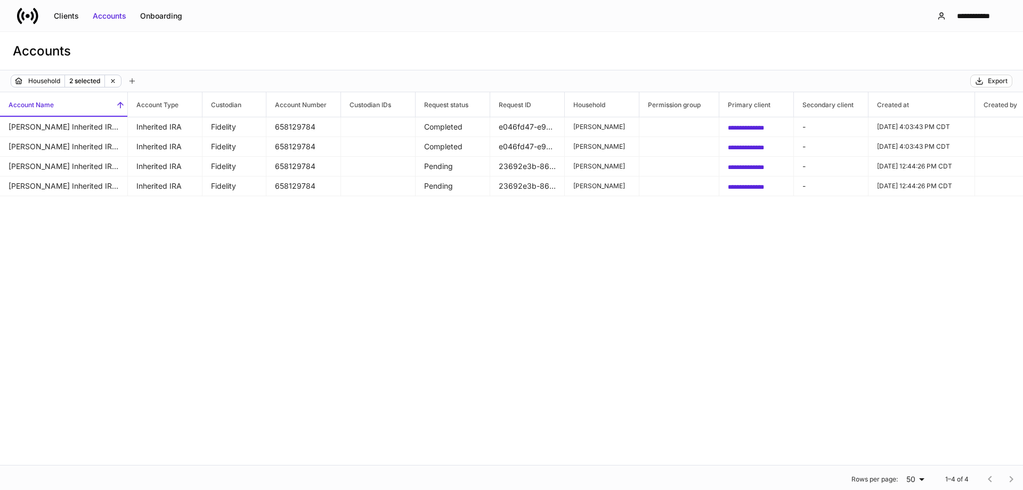
drag, startPoint x: 698, startPoint y: 294, endPoint x: 690, endPoint y: 261, distance: 33.5
click at [698, 293] on div "**********" at bounding box center [511, 278] width 1023 height 372
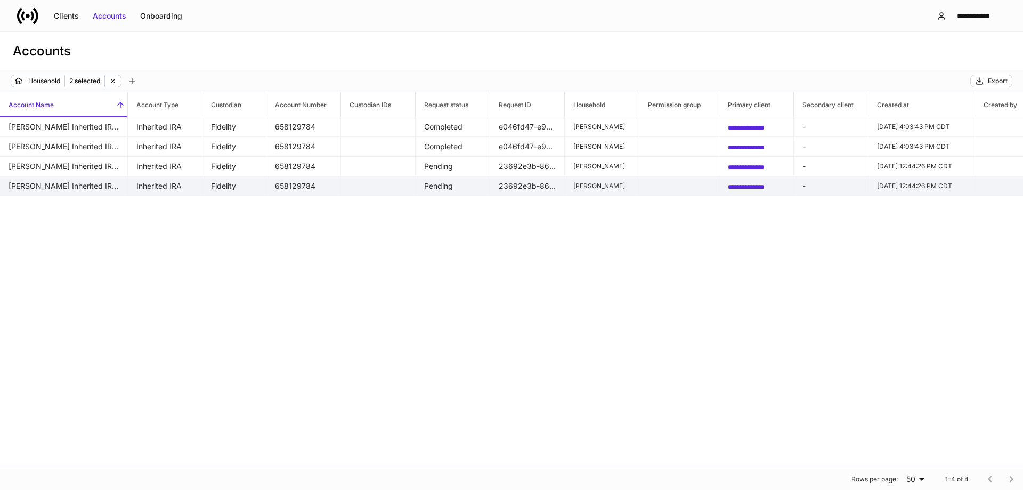
click at [292, 187] on td "658129784" at bounding box center [303, 186] width 75 height 20
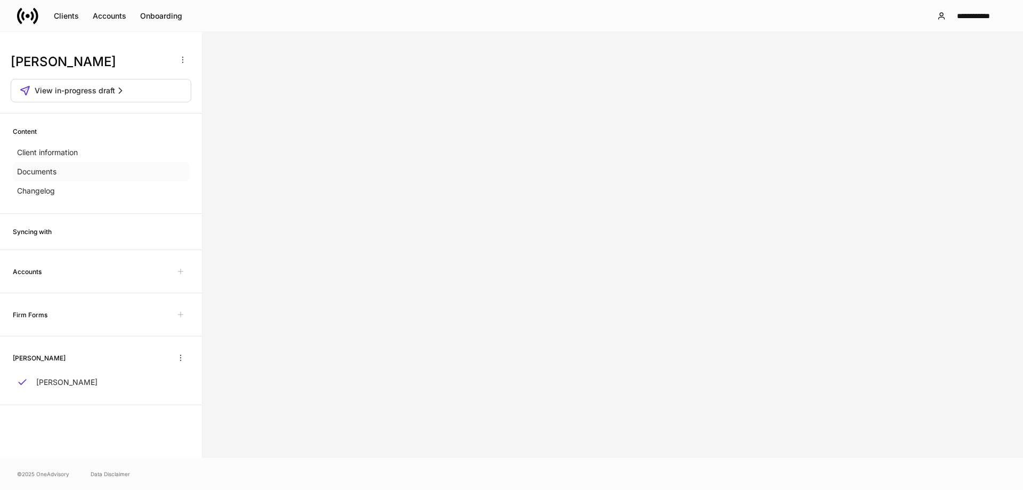
click at [38, 176] on p "Documents" at bounding box center [36, 171] width 39 height 11
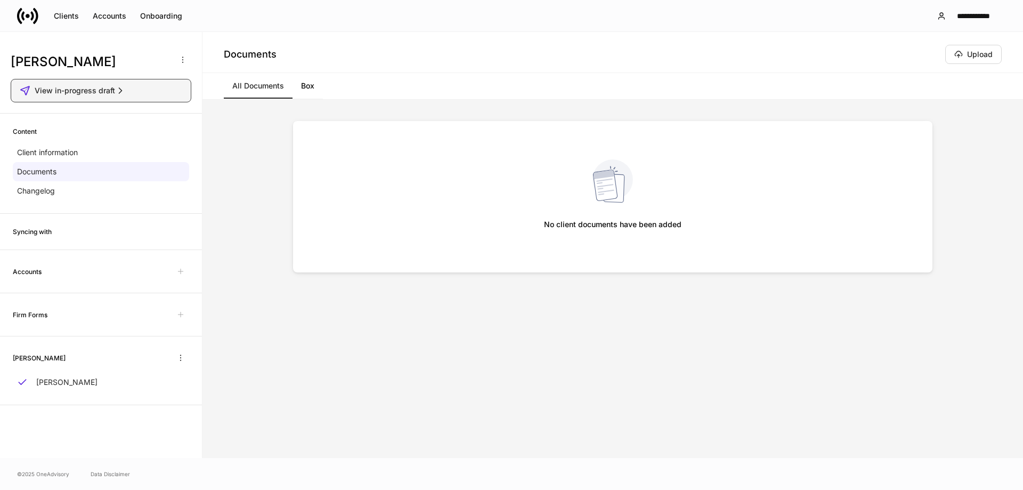
click at [98, 94] on span "View in-progress draft" at bounding box center [75, 90] width 80 height 11
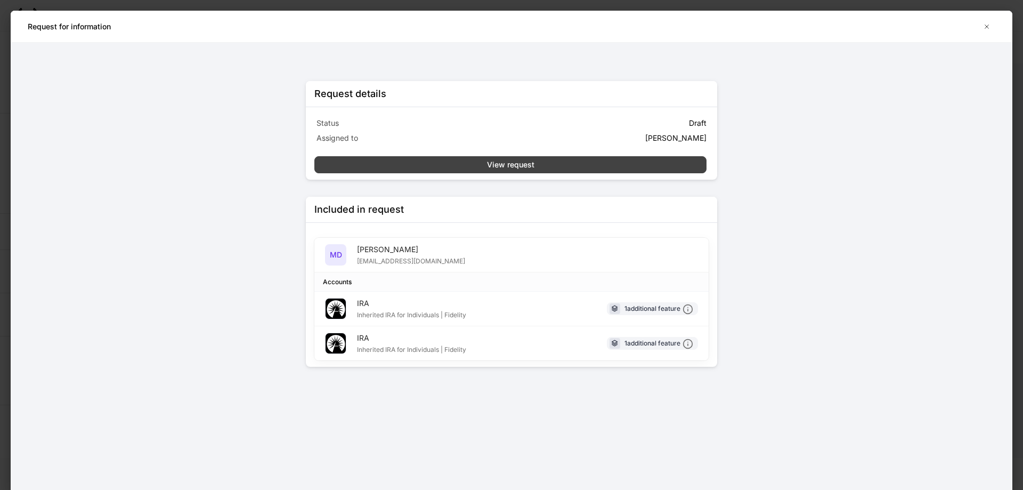
click at [545, 171] on button "View request" at bounding box center [510, 164] width 392 height 17
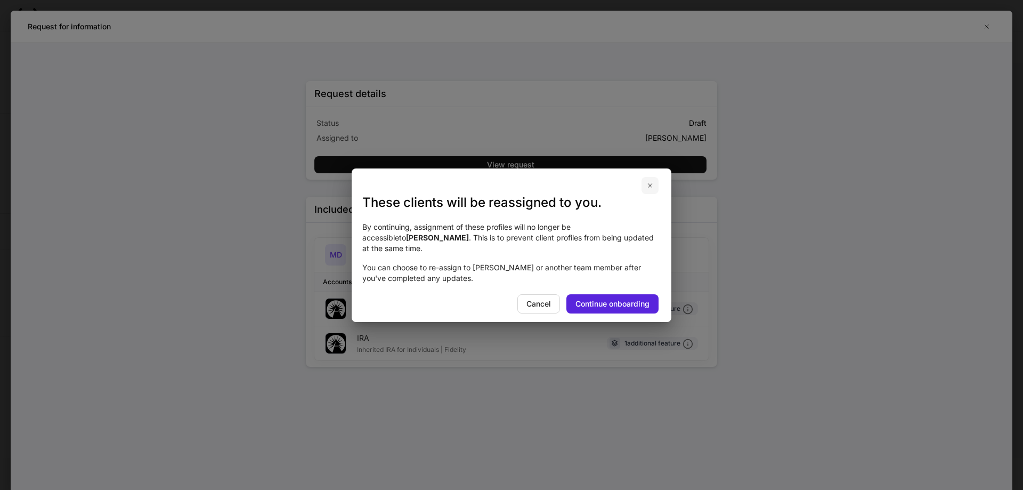
click at [649, 183] on button "button" at bounding box center [650, 185] width 17 height 17
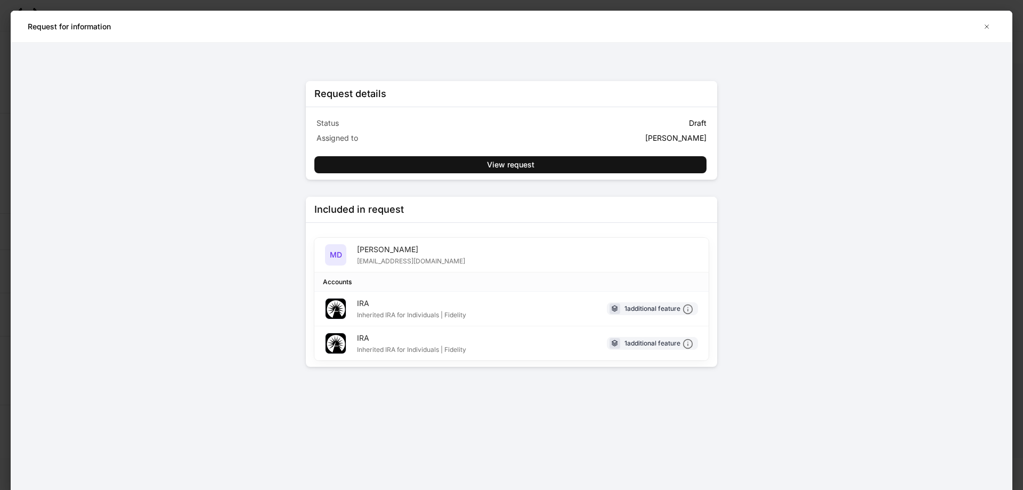
click at [704, 288] on div "Accounts" at bounding box center [511, 281] width 394 height 19
